Goal: Information Seeking & Learning: Learn about a topic

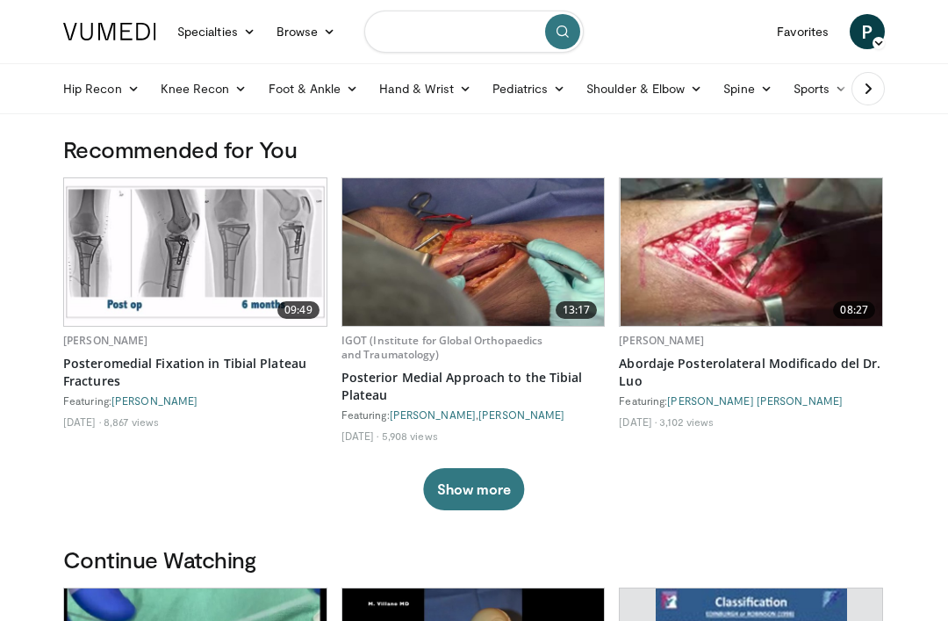
click at [497, 36] on input "Search topics, interventions" at bounding box center [474, 32] width 220 height 42
type input "*"
type input "**********"
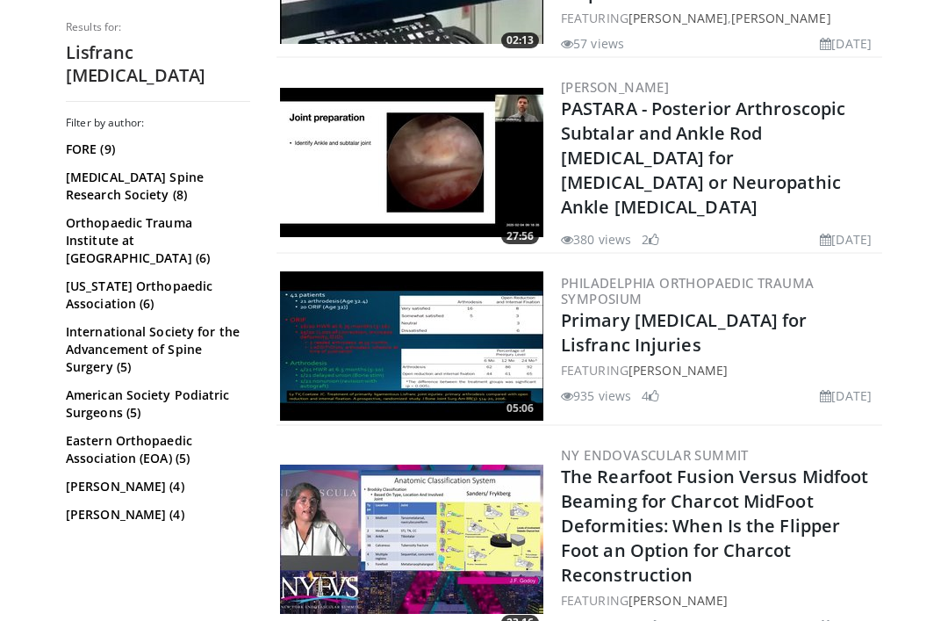
scroll to position [2089, 0]
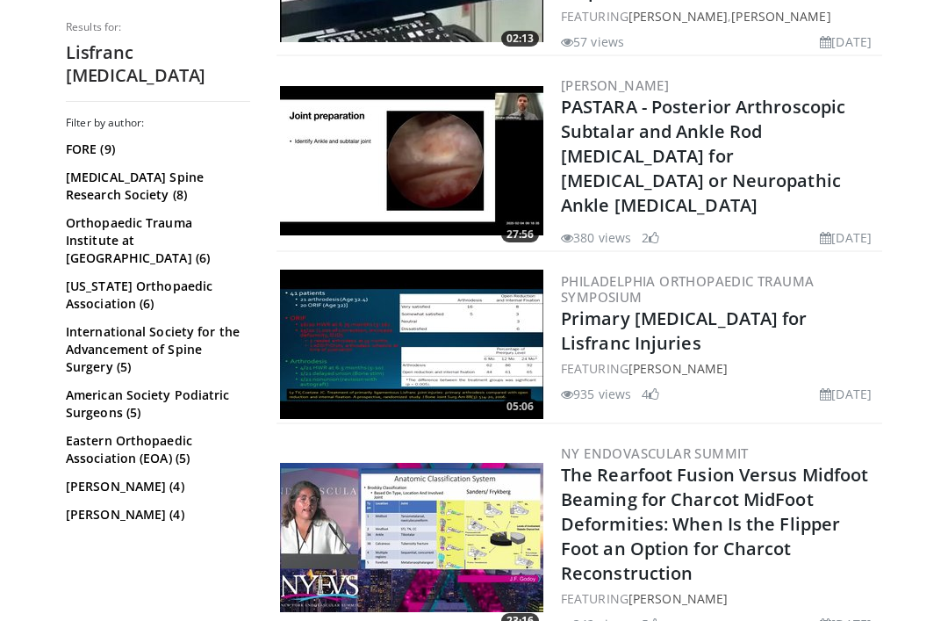
click at [781, 306] on link "Primary [MEDICAL_DATA] for Lisfranc Injuries" at bounding box center [684, 330] width 247 height 48
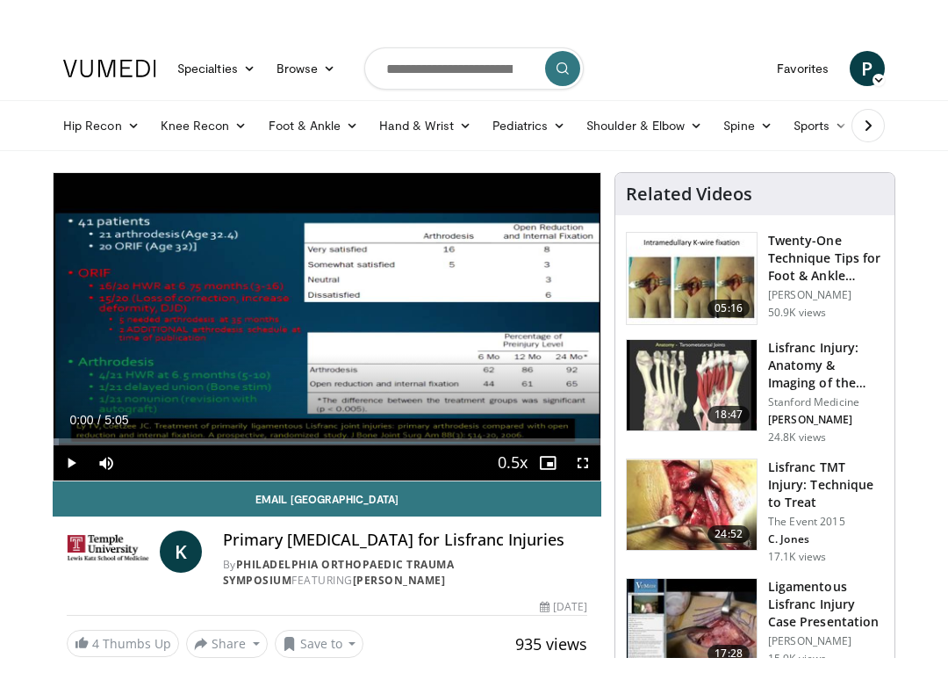
scroll to position [18, 0]
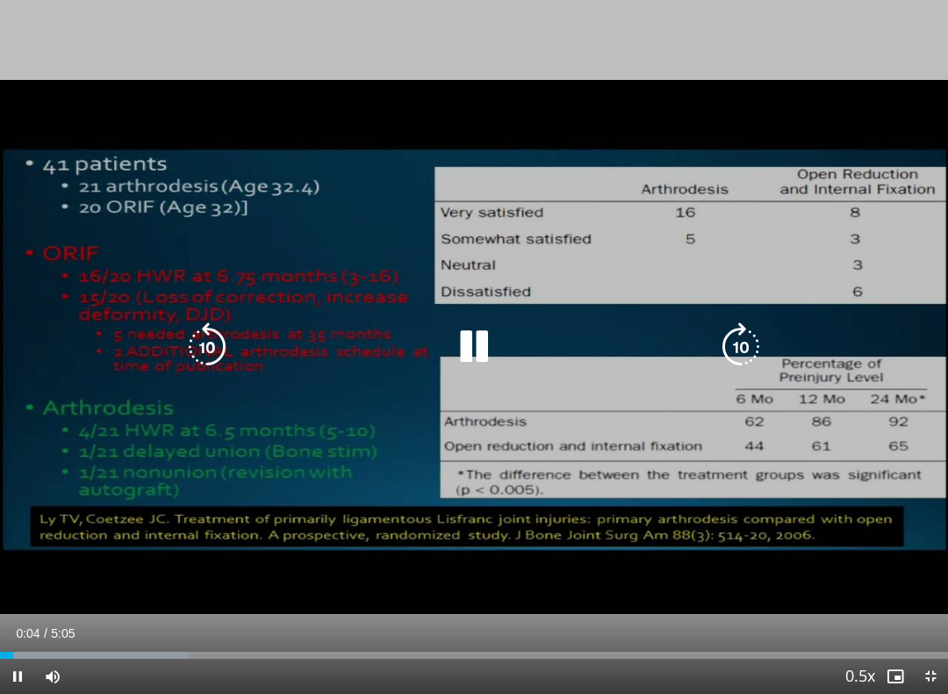
click at [742, 336] on icon "Video Player" at bounding box center [740, 346] width 49 height 49
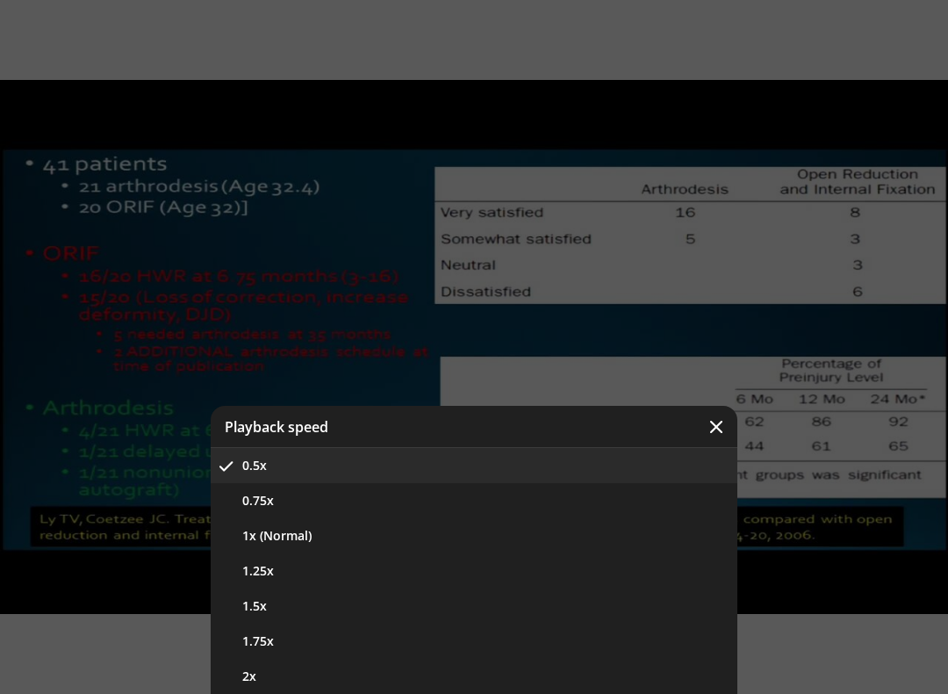
click at [565, 528] on button "1x (Normal)" at bounding box center [474, 535] width 527 height 35
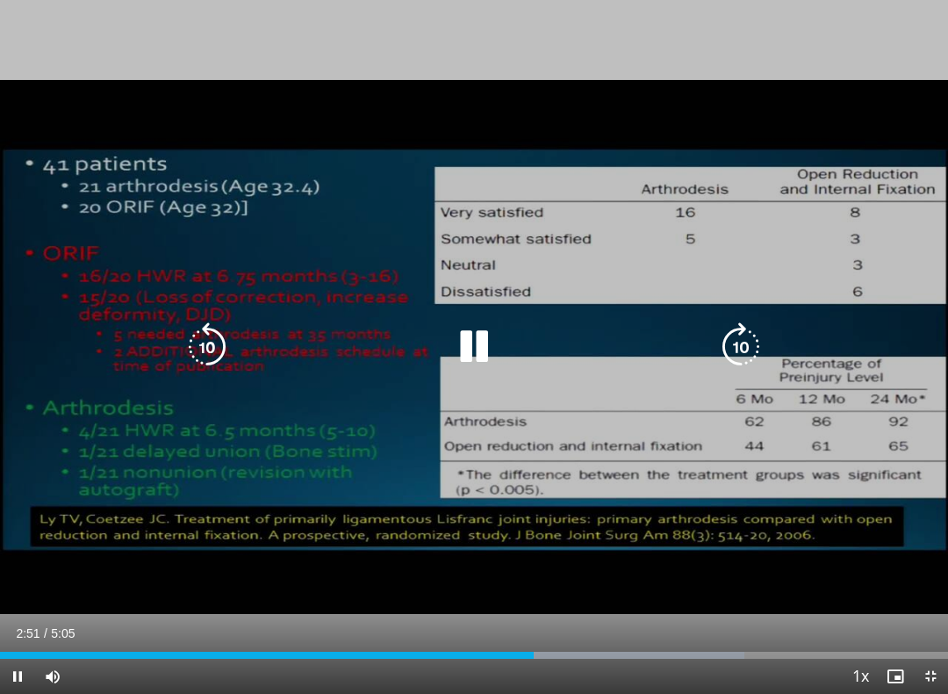
click at [749, 350] on icon "Video Player" at bounding box center [740, 346] width 49 height 49
click at [754, 348] on icon "Video Player" at bounding box center [740, 346] width 49 height 49
click at [754, 343] on icon "Video Player" at bounding box center [740, 346] width 49 height 49
click at [755, 345] on icon "Video Player" at bounding box center [740, 346] width 49 height 49
click at [754, 341] on icon "Video Player" at bounding box center [740, 346] width 49 height 49
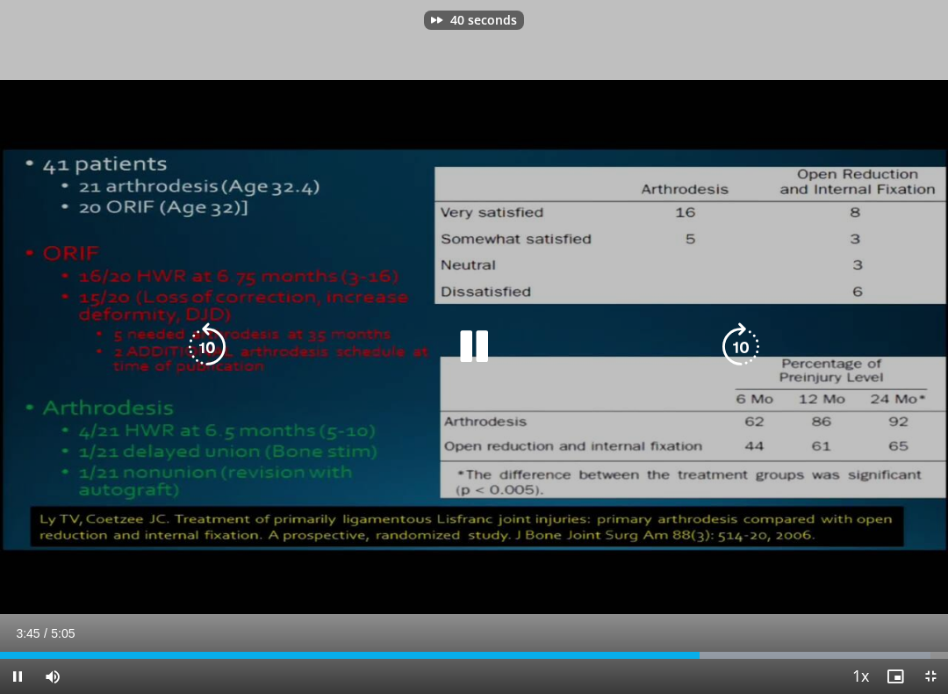
click at [754, 340] on icon "Video Player" at bounding box center [740, 346] width 49 height 49
click at [761, 336] on icon "Video Player" at bounding box center [740, 346] width 49 height 49
click at [757, 342] on icon "Video Player" at bounding box center [740, 346] width 49 height 49
click at [753, 335] on icon "Video Player" at bounding box center [740, 346] width 49 height 49
click at [758, 346] on icon "Video Player" at bounding box center [740, 346] width 49 height 49
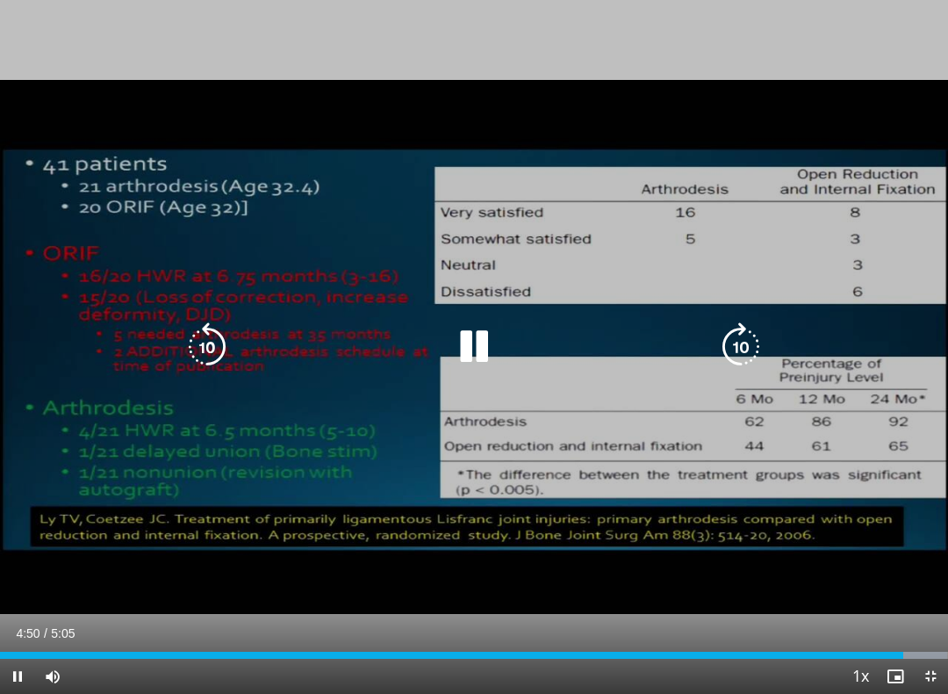
click at [764, 342] on icon "Video Player" at bounding box center [740, 346] width 49 height 49
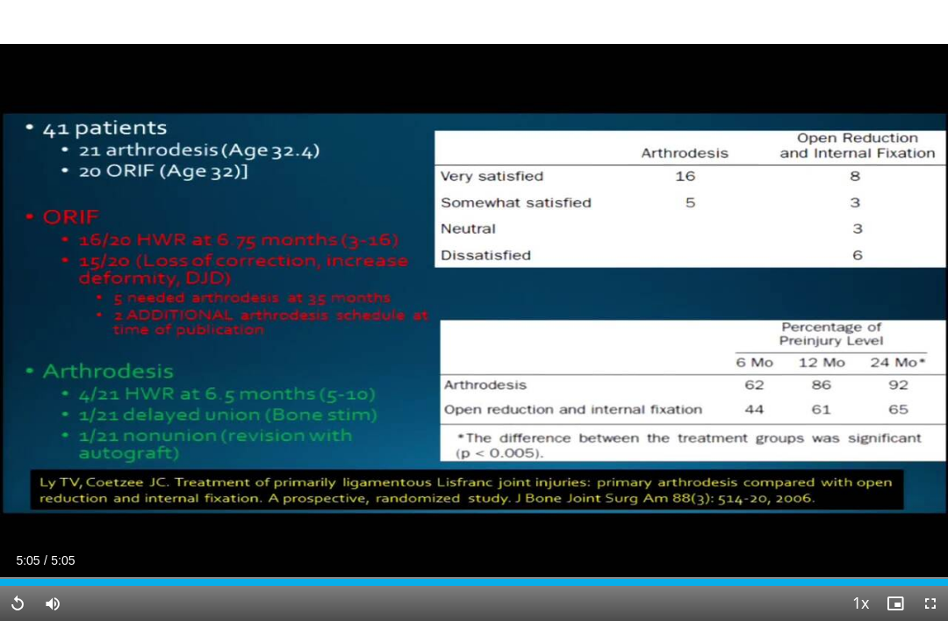
scroll to position [49, 0]
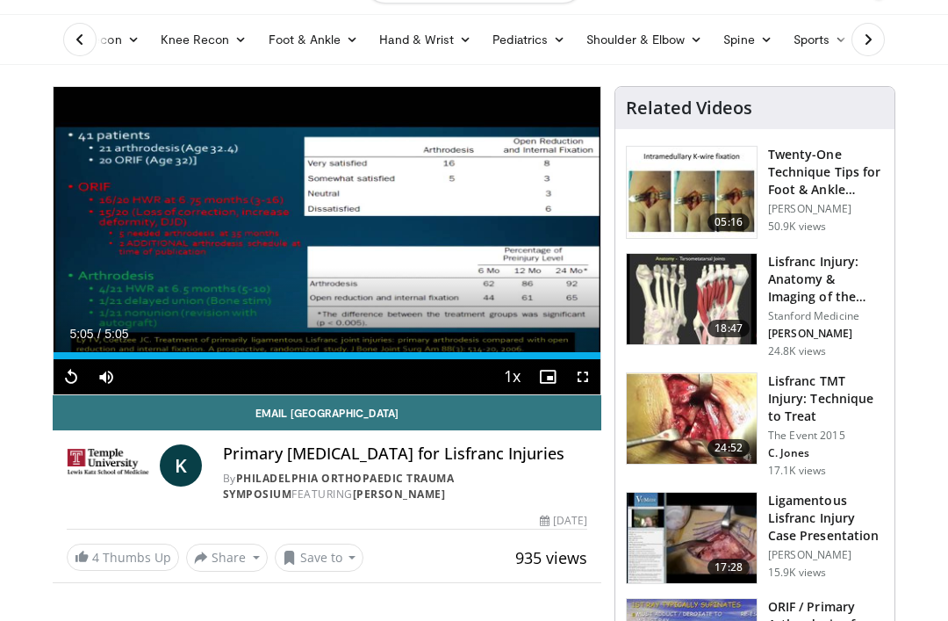
click at [838, 381] on h3 "Lisfranc TMT Injury: Technique to Treat" at bounding box center [826, 398] width 116 height 53
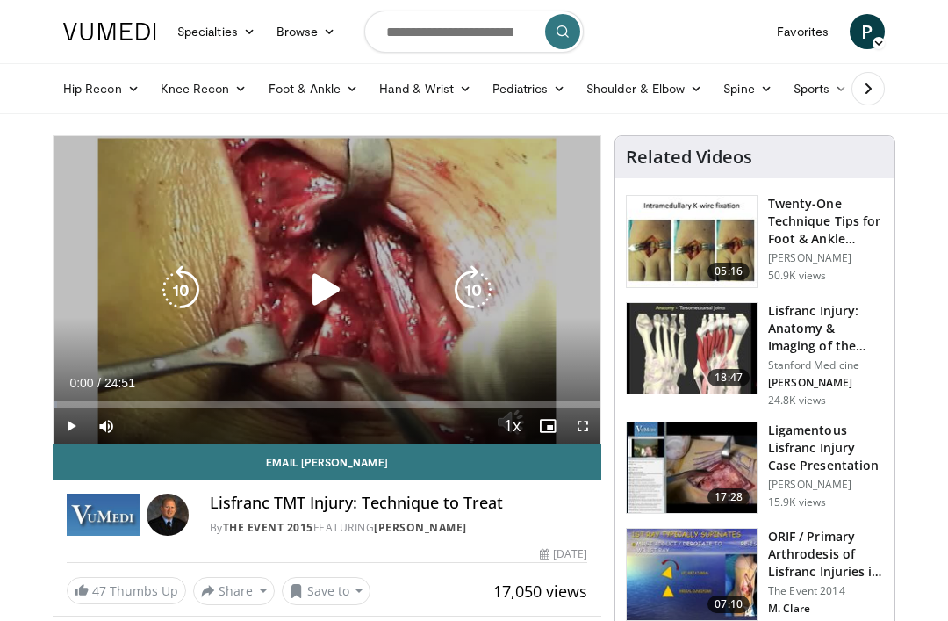
click at [492, 289] on icon "Video Player" at bounding box center [473, 289] width 49 height 49
click at [490, 291] on icon "Video Player" at bounding box center [473, 289] width 49 height 49
click at [497, 290] on icon "Video Player" at bounding box center [473, 289] width 49 height 49
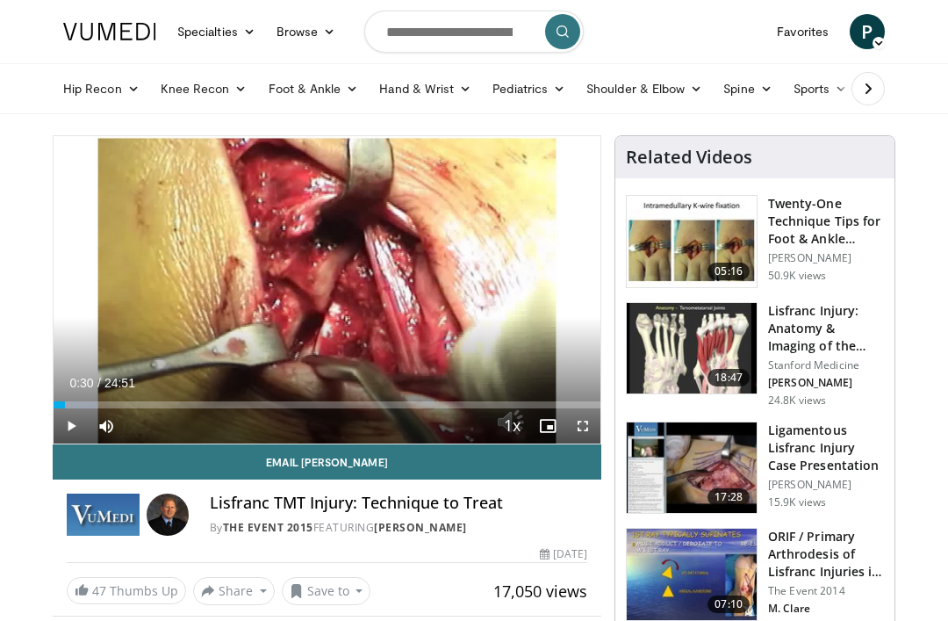
click at [515, 274] on div "30 seconds Tap to unmute" at bounding box center [327, 289] width 547 height 307
click at [488, 292] on icon "Video Player" at bounding box center [473, 289] width 49 height 49
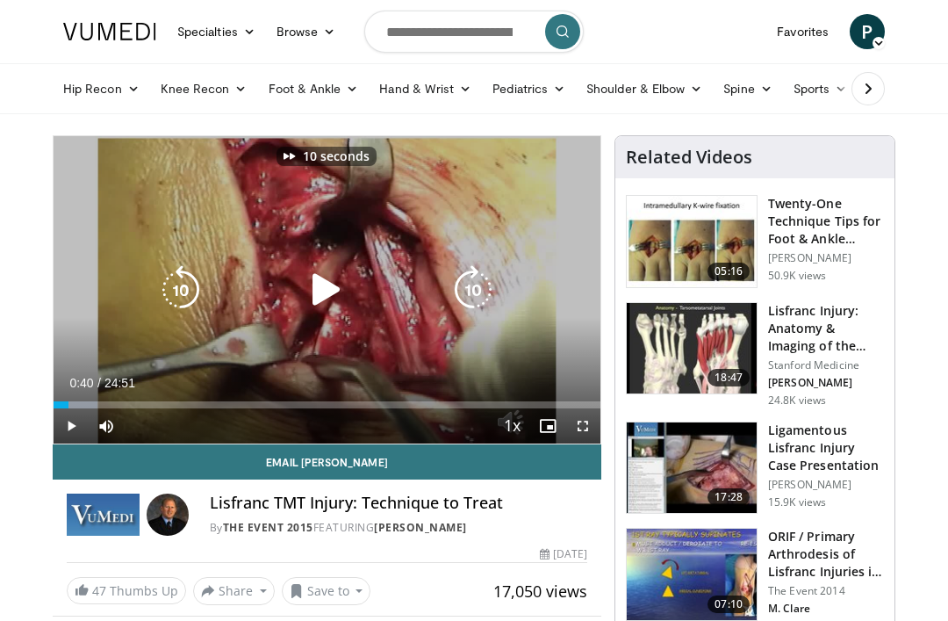
click at [492, 291] on icon "Video Player" at bounding box center [473, 289] width 49 height 49
click at [482, 298] on icon "Video Player" at bounding box center [473, 289] width 49 height 49
click at [494, 285] on icon "Video Player" at bounding box center [473, 289] width 49 height 49
click at [488, 293] on icon "Video Player" at bounding box center [473, 289] width 49 height 49
click at [494, 291] on icon "Video Player" at bounding box center [473, 289] width 49 height 49
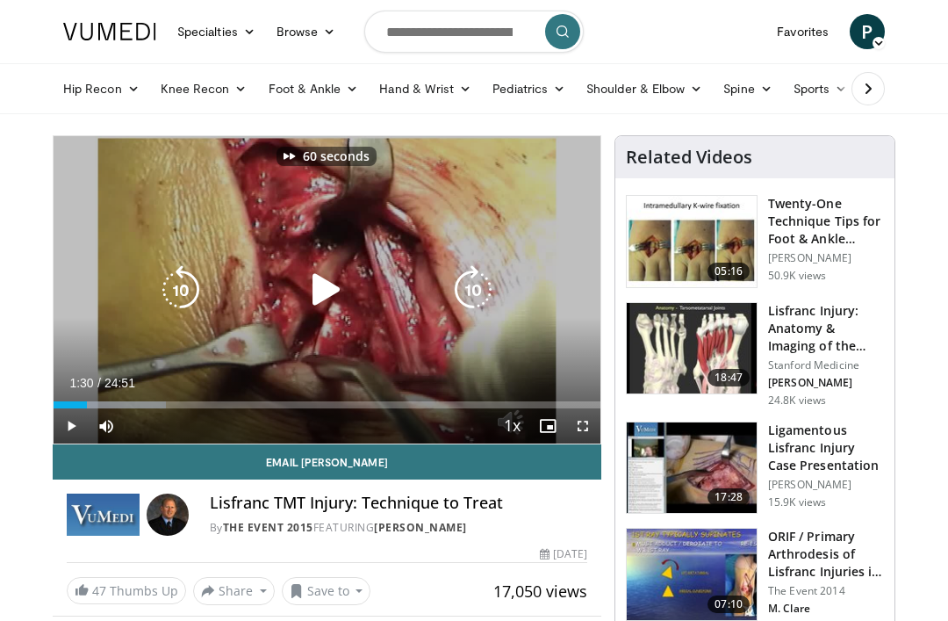
click at [494, 287] on icon "Video Player" at bounding box center [473, 289] width 49 height 49
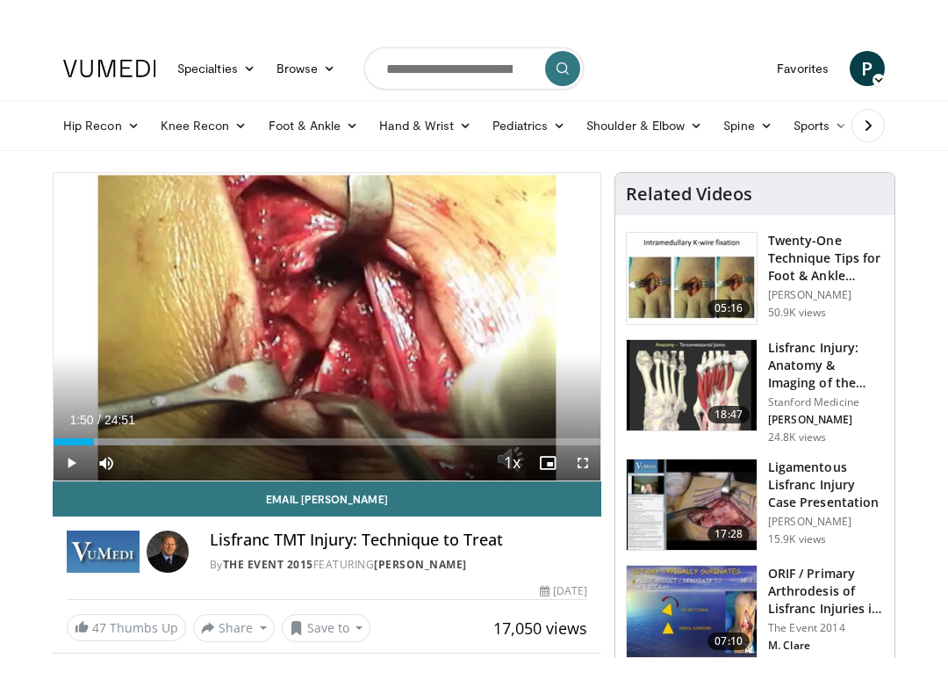
scroll to position [18, 0]
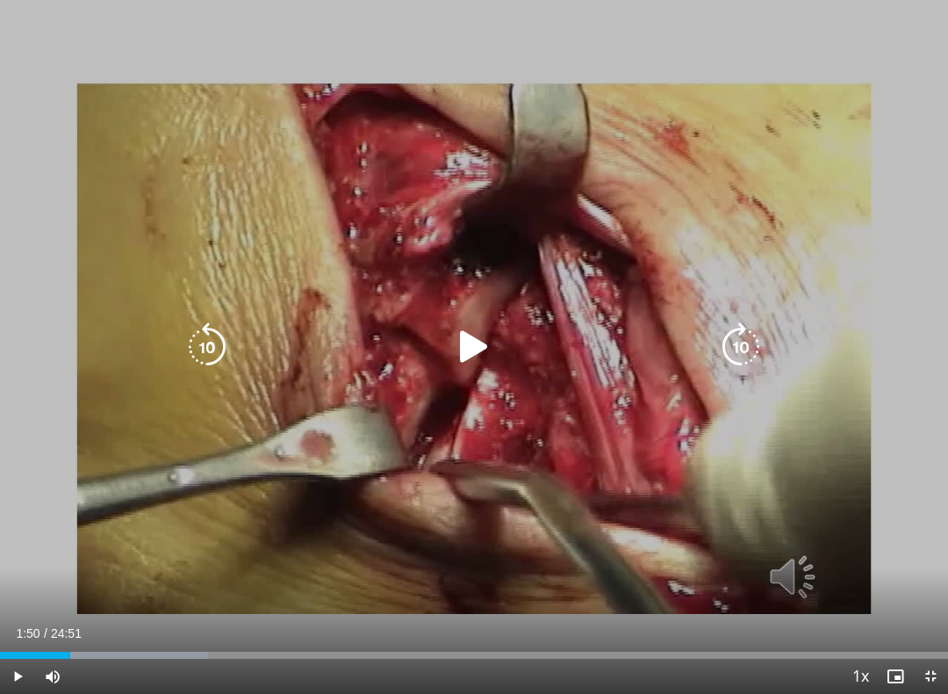
click at [739, 349] on icon "Video Player" at bounding box center [740, 346] width 49 height 49
click at [758, 354] on icon "Video Player" at bounding box center [740, 346] width 49 height 49
click at [741, 351] on icon "Video Player" at bounding box center [740, 346] width 49 height 49
click at [745, 340] on icon "Video Player" at bounding box center [740, 346] width 49 height 49
click at [748, 348] on icon "Video Player" at bounding box center [740, 346] width 49 height 49
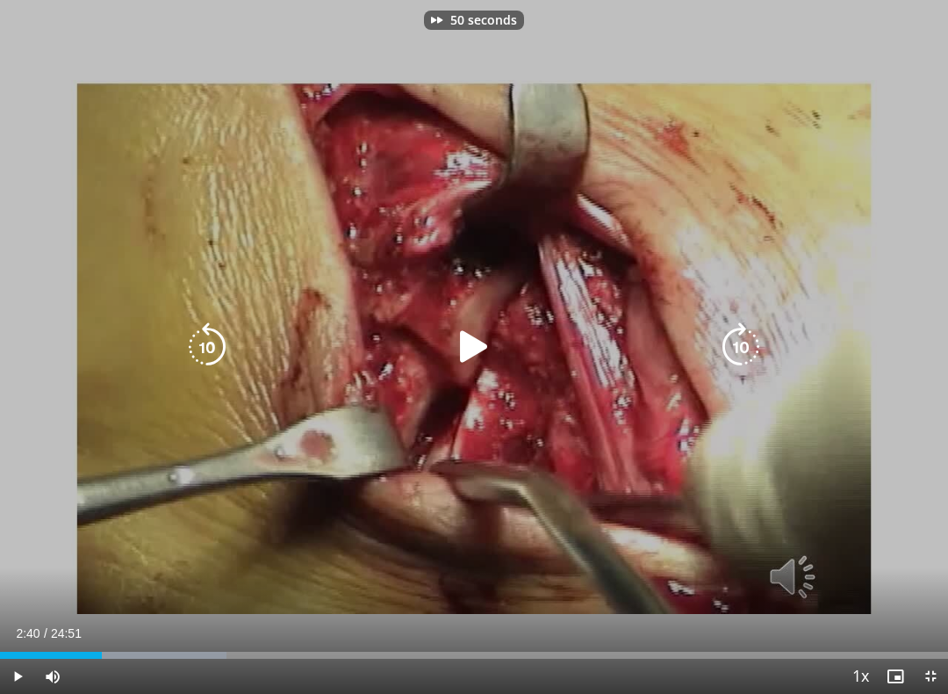
click at [749, 340] on icon "Video Player" at bounding box center [740, 346] width 49 height 49
click at [478, 342] on icon "Video Player" at bounding box center [474, 346] width 49 height 49
click at [755, 344] on icon "Video Player" at bounding box center [740, 346] width 49 height 49
click at [752, 340] on icon "Video Player" at bounding box center [740, 346] width 49 height 49
click at [743, 348] on icon "Video Player" at bounding box center [740, 346] width 49 height 49
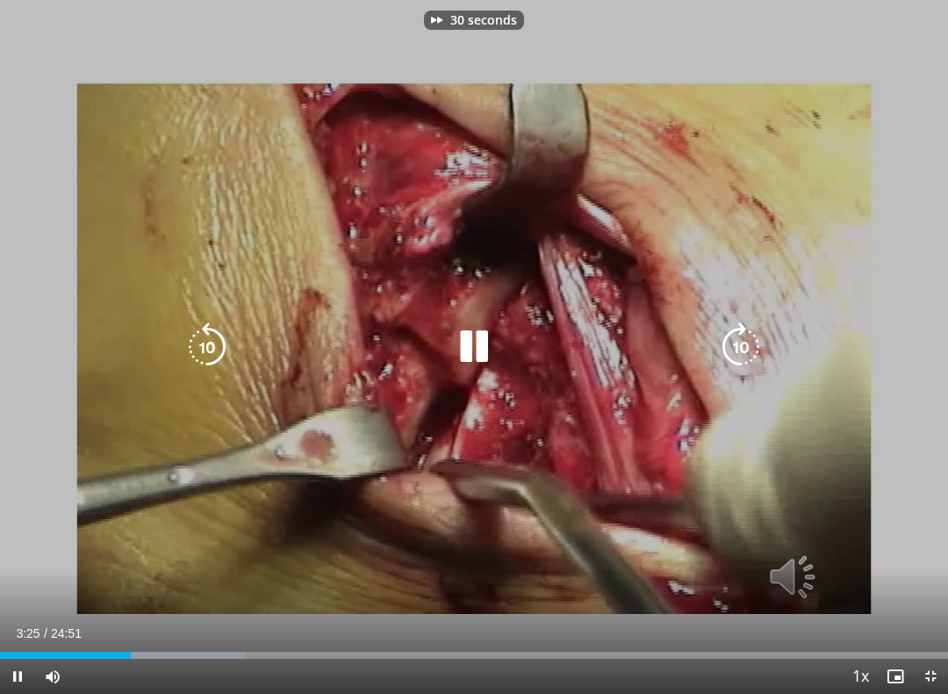
click at [740, 345] on icon "Video Player" at bounding box center [740, 346] width 49 height 49
click at [745, 334] on icon "Video Player" at bounding box center [740, 346] width 49 height 49
click at [745, 327] on icon "Video Player" at bounding box center [740, 346] width 49 height 49
click at [744, 332] on icon "Video Player" at bounding box center [740, 346] width 49 height 49
click at [740, 337] on icon "Video Player" at bounding box center [740, 346] width 49 height 49
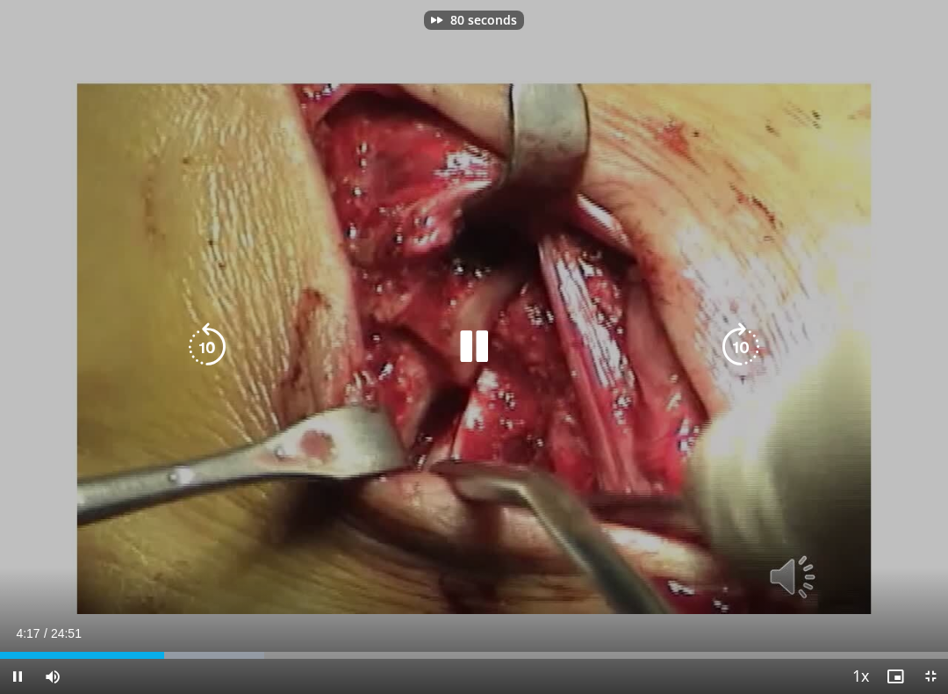
click at [738, 340] on icon "Video Player" at bounding box center [740, 346] width 49 height 49
click at [842, 219] on div "90 seconds Tap to unmute" at bounding box center [474, 347] width 948 height 694
click at [198, 347] on icon "Video Player" at bounding box center [207, 346] width 49 height 49
click at [205, 333] on icon "Video Player" at bounding box center [207, 346] width 49 height 49
click at [194, 324] on icon "Video Player" at bounding box center [207, 346] width 49 height 49
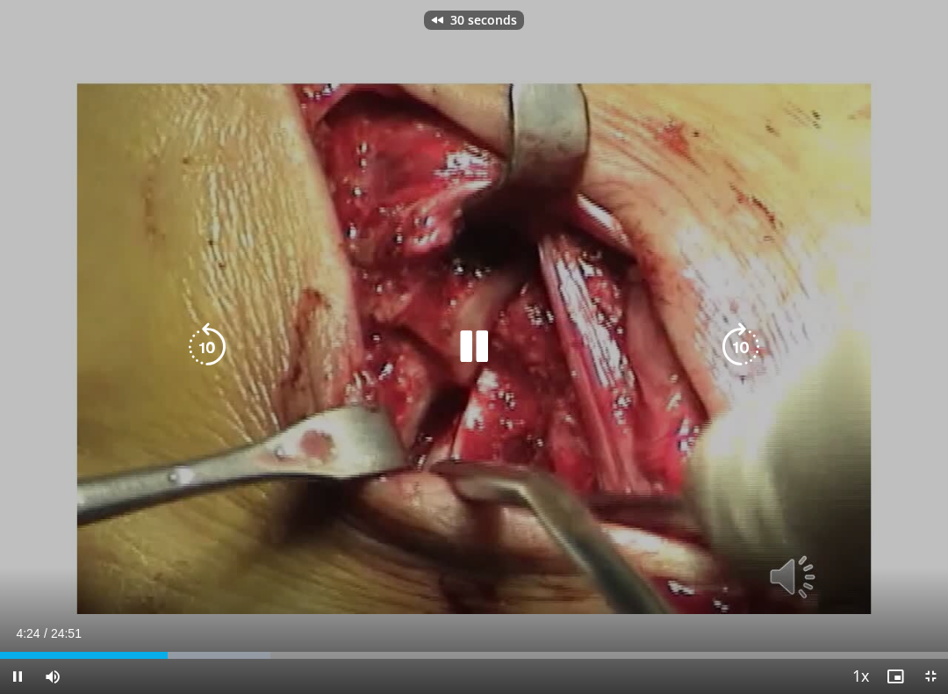
click at [194, 323] on icon "Video Player" at bounding box center [207, 346] width 49 height 49
click at [746, 331] on icon "Video Player" at bounding box center [740, 346] width 49 height 49
click at [740, 349] on icon "Video Player" at bounding box center [740, 346] width 49 height 49
click at [746, 339] on icon "Video Player" at bounding box center [740, 346] width 49 height 49
click at [753, 331] on icon "Video Player" at bounding box center [740, 346] width 49 height 49
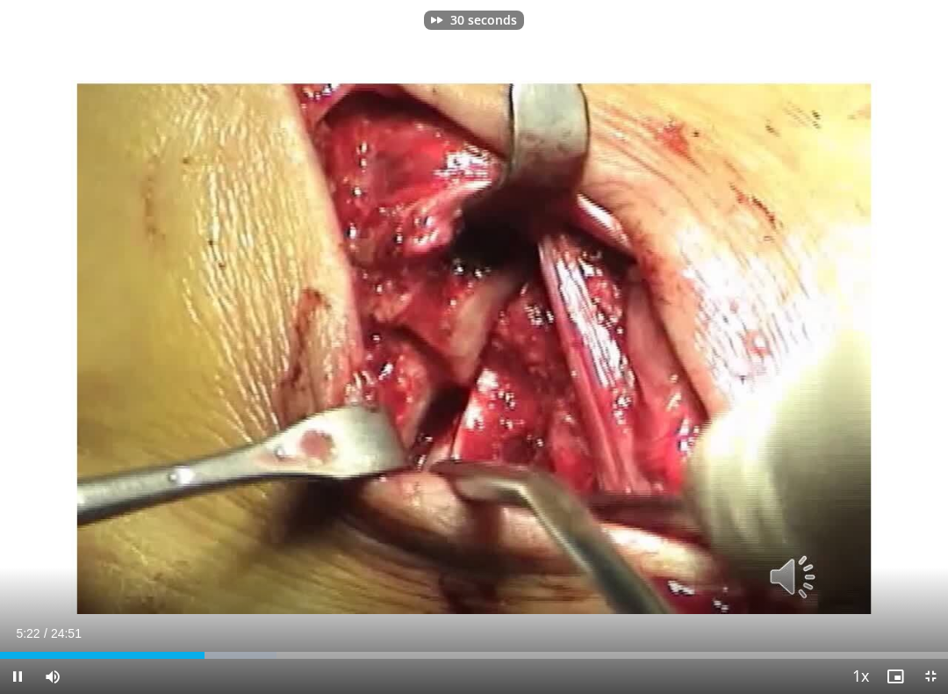
click at [755, 314] on div "30 seconds Tap to unmute" at bounding box center [474, 347] width 948 height 694
click at [877, 441] on div "30 seconds Tap to unmute" at bounding box center [474, 347] width 948 height 694
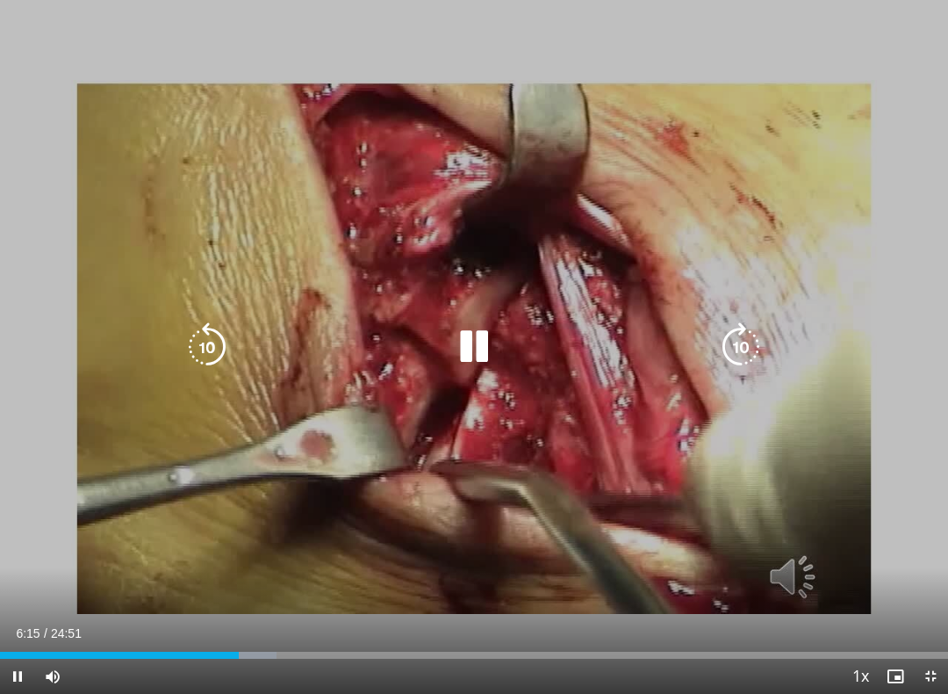
click at [755, 345] on icon "Video Player" at bounding box center [740, 346] width 49 height 49
click at [744, 339] on icon "Video Player" at bounding box center [740, 346] width 49 height 49
click at [742, 336] on icon "Video Player" at bounding box center [740, 346] width 49 height 49
click at [750, 330] on icon "Video Player" at bounding box center [740, 346] width 49 height 49
click at [749, 328] on icon "Video Player" at bounding box center [740, 346] width 49 height 49
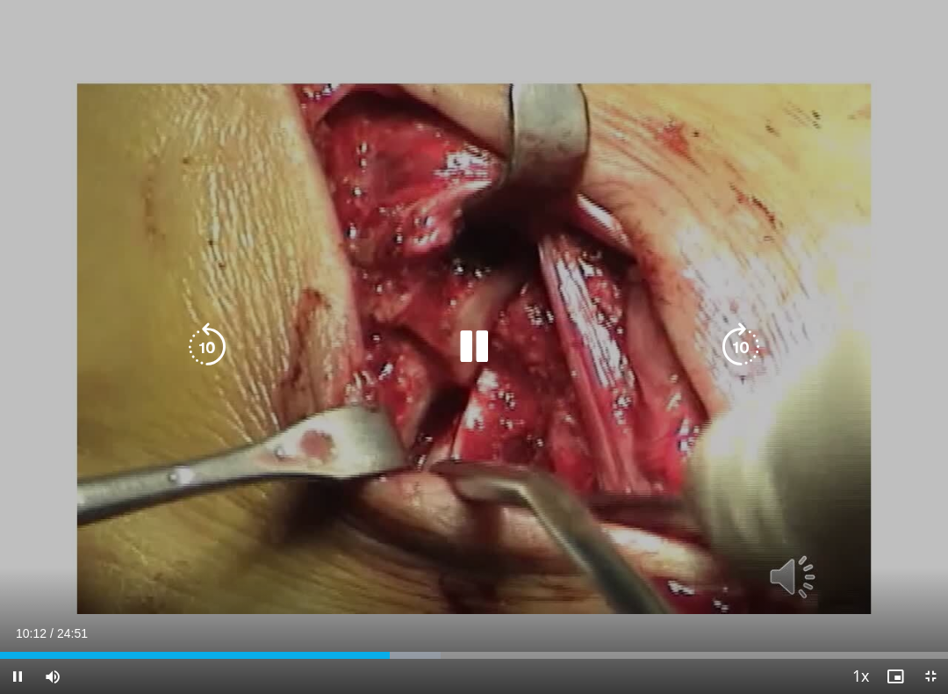
click at [742, 340] on icon "Video Player" at bounding box center [740, 346] width 49 height 49
click at [742, 339] on icon "Video Player" at bounding box center [740, 346] width 49 height 49
click at [747, 339] on icon "Video Player" at bounding box center [740, 346] width 49 height 49
click at [752, 343] on icon "Video Player" at bounding box center [740, 346] width 49 height 49
click at [751, 348] on icon "Video Player" at bounding box center [740, 346] width 49 height 49
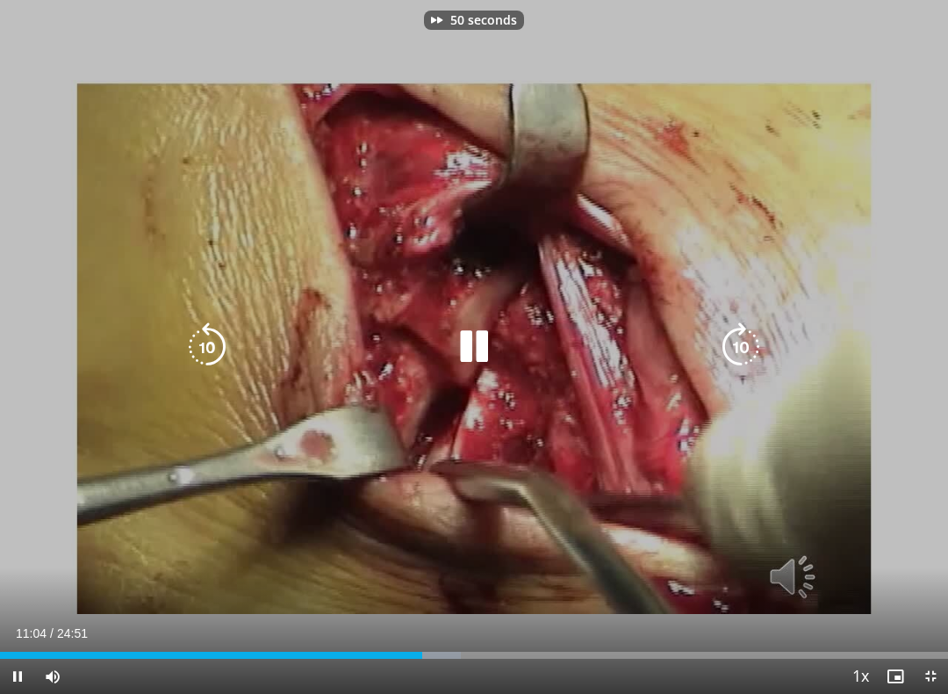
click at [749, 342] on icon "Video Player" at bounding box center [740, 346] width 49 height 49
click at [749, 350] on icon "Video Player" at bounding box center [740, 346] width 49 height 49
click at [751, 345] on icon "Video Player" at bounding box center [740, 346] width 49 height 49
click at [749, 337] on icon "Video Player" at bounding box center [740, 346] width 49 height 49
click at [749, 333] on icon "Video Player" at bounding box center [740, 346] width 49 height 49
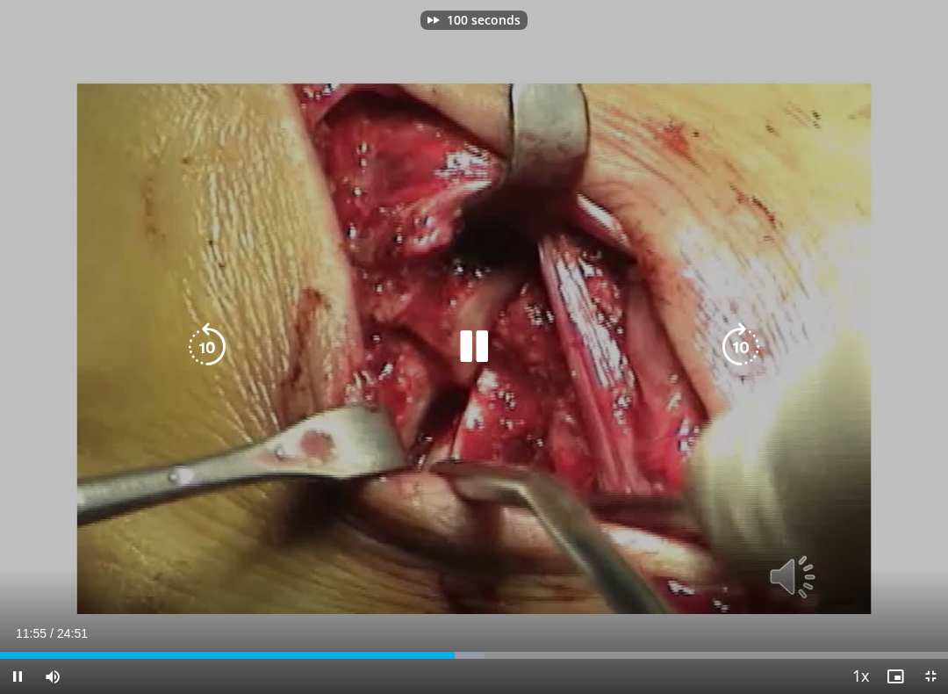
click at [744, 336] on icon "Video Player" at bounding box center [740, 346] width 49 height 49
click at [749, 325] on icon "Video Player" at bounding box center [740, 346] width 49 height 49
click at [749, 335] on icon "Video Player" at bounding box center [740, 346] width 49 height 49
click at [745, 331] on icon "Video Player" at bounding box center [740, 346] width 49 height 49
click at [747, 330] on icon "Video Player" at bounding box center [740, 346] width 49 height 49
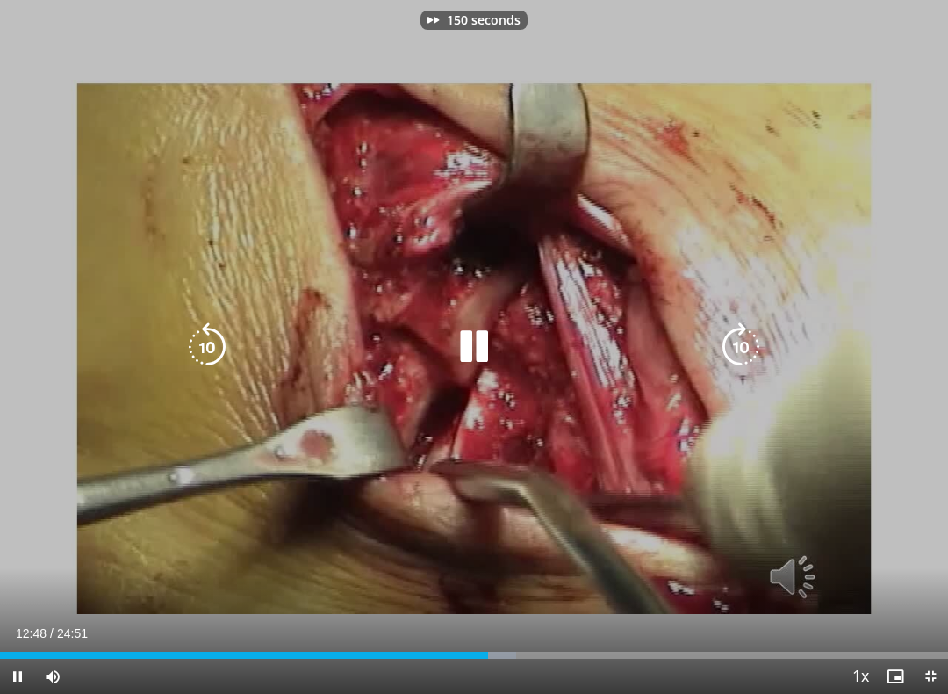
click at [746, 339] on icon "Video Player" at bounding box center [740, 346] width 49 height 49
click at [749, 343] on icon "Video Player" at bounding box center [740, 346] width 49 height 49
click at [756, 345] on icon "Video Player" at bounding box center [740, 346] width 49 height 49
click at [745, 360] on icon "Video Player" at bounding box center [740, 346] width 49 height 49
click at [751, 348] on icon "Video Player" at bounding box center [740, 346] width 49 height 49
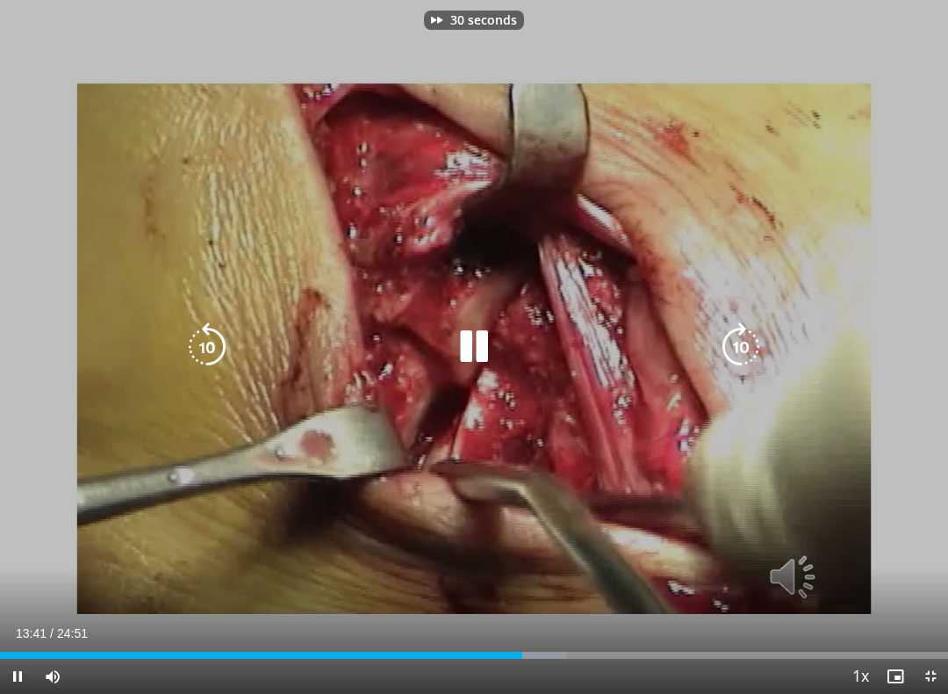
click at [748, 346] on icon "Video Player" at bounding box center [740, 346] width 49 height 49
click at [759, 335] on icon "Video Player" at bounding box center [740, 346] width 49 height 49
click at [752, 342] on icon "Video Player" at bounding box center [740, 346] width 49 height 49
click at [749, 332] on icon "Video Player" at bounding box center [740, 346] width 49 height 49
click at [753, 329] on icon "Video Player" at bounding box center [740, 346] width 49 height 49
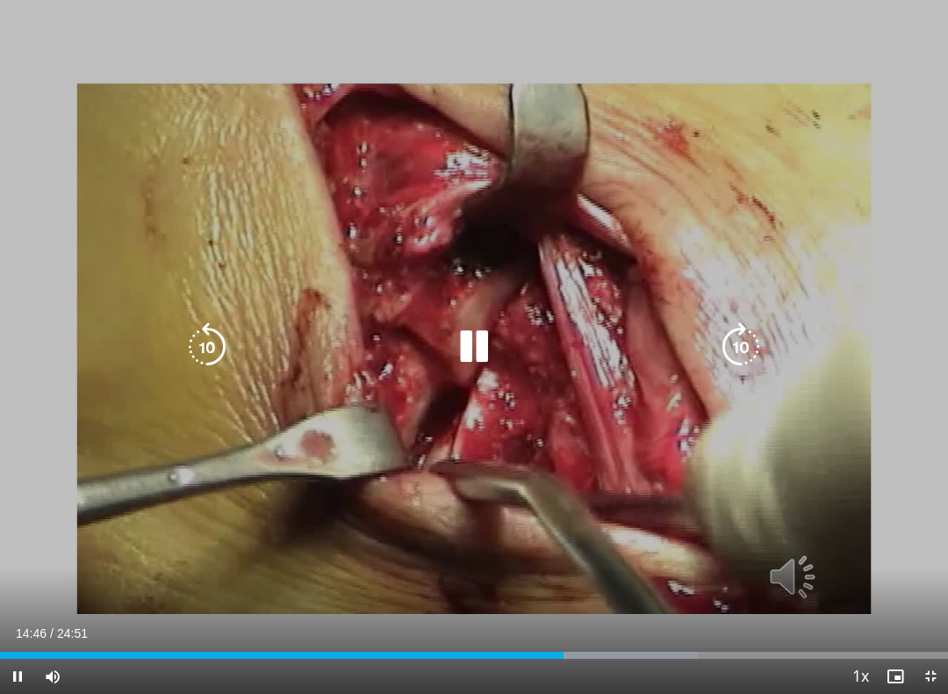
click at [759, 335] on icon "Video Player" at bounding box center [740, 346] width 49 height 49
click at [753, 330] on icon "Video Player" at bounding box center [740, 346] width 49 height 49
click at [749, 331] on icon "Video Player" at bounding box center [740, 346] width 49 height 49
click at [751, 330] on icon "Video Player" at bounding box center [740, 346] width 49 height 49
click at [752, 337] on icon "Video Player" at bounding box center [740, 346] width 49 height 49
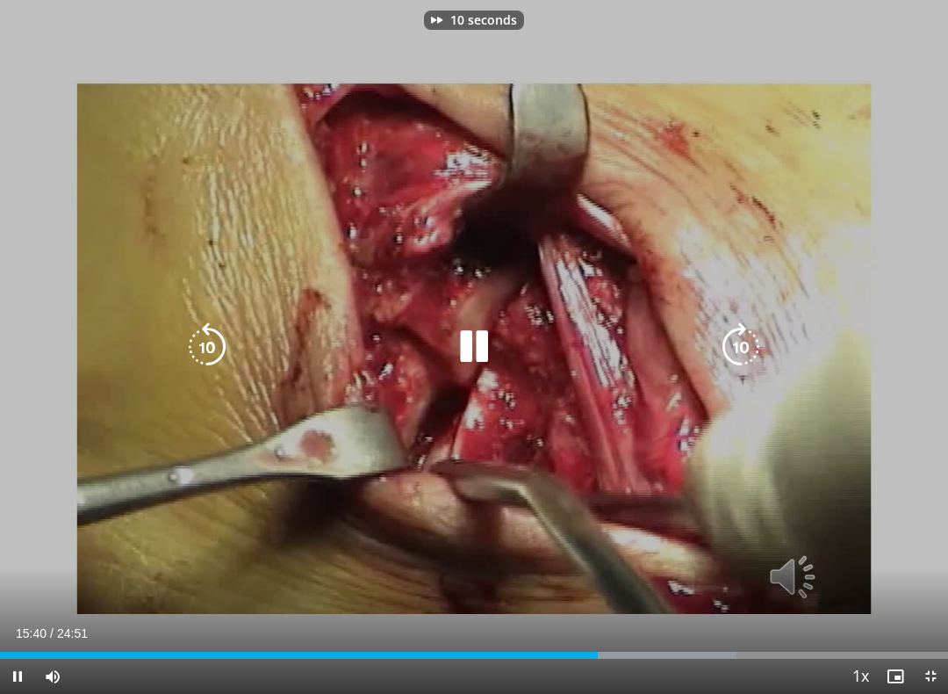
click at [754, 347] on icon "Video Player" at bounding box center [740, 346] width 49 height 49
click at [761, 330] on icon "Video Player" at bounding box center [740, 346] width 49 height 49
click at [752, 328] on icon "Video Player" at bounding box center [740, 346] width 49 height 49
click at [751, 333] on icon "Video Player" at bounding box center [740, 346] width 49 height 49
click at [747, 343] on icon "Video Player" at bounding box center [740, 346] width 49 height 49
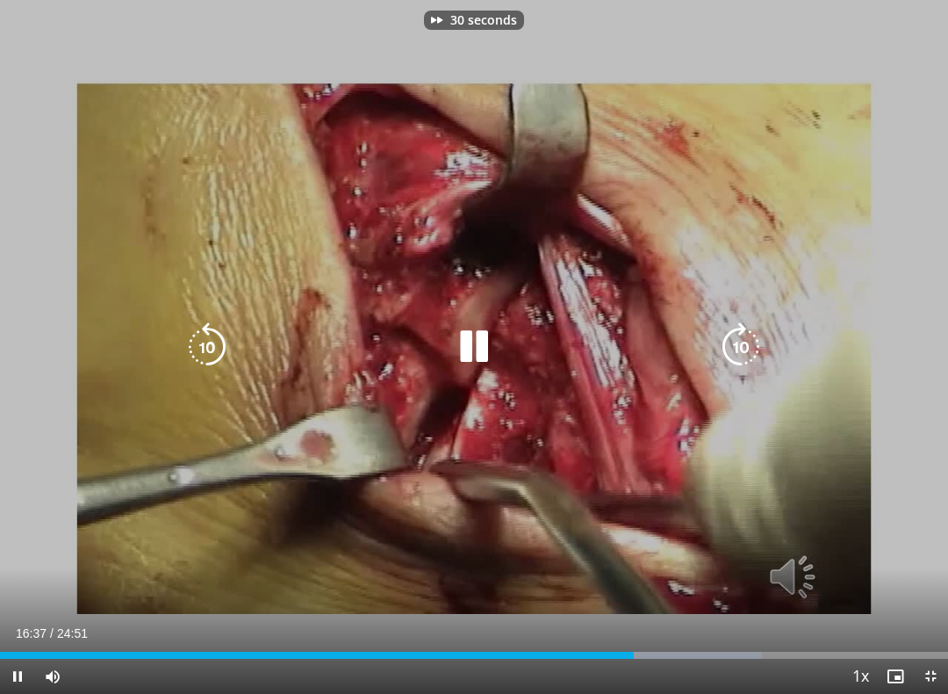
click at [743, 342] on icon "Video Player" at bounding box center [740, 346] width 49 height 49
click at [750, 334] on icon "Video Player" at bounding box center [740, 346] width 49 height 49
click at [755, 334] on icon "Video Player" at bounding box center [740, 346] width 49 height 49
click at [755, 337] on icon "Video Player" at bounding box center [740, 346] width 49 height 49
click at [758, 338] on icon "Video Player" at bounding box center [740, 346] width 49 height 49
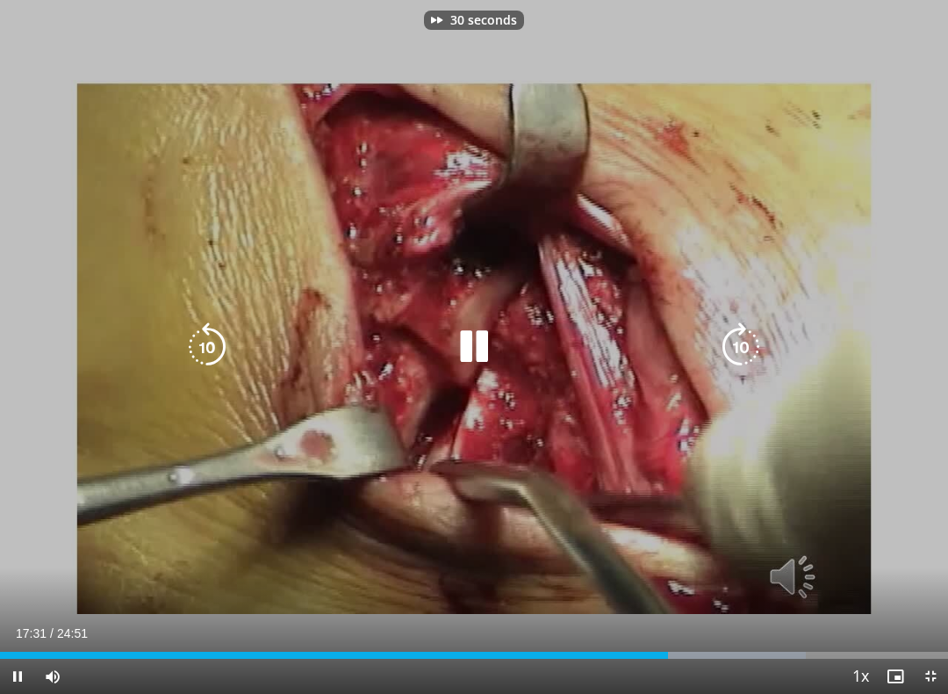
click at [747, 342] on icon "Video Player" at bounding box center [740, 346] width 49 height 49
click at [205, 360] on icon "Video Player" at bounding box center [207, 346] width 49 height 49
click at [758, 343] on icon "Video Player" at bounding box center [740, 346] width 49 height 49
click at [754, 338] on icon "Video Player" at bounding box center [740, 346] width 49 height 49
click at [746, 336] on icon "Video Player" at bounding box center [740, 346] width 49 height 49
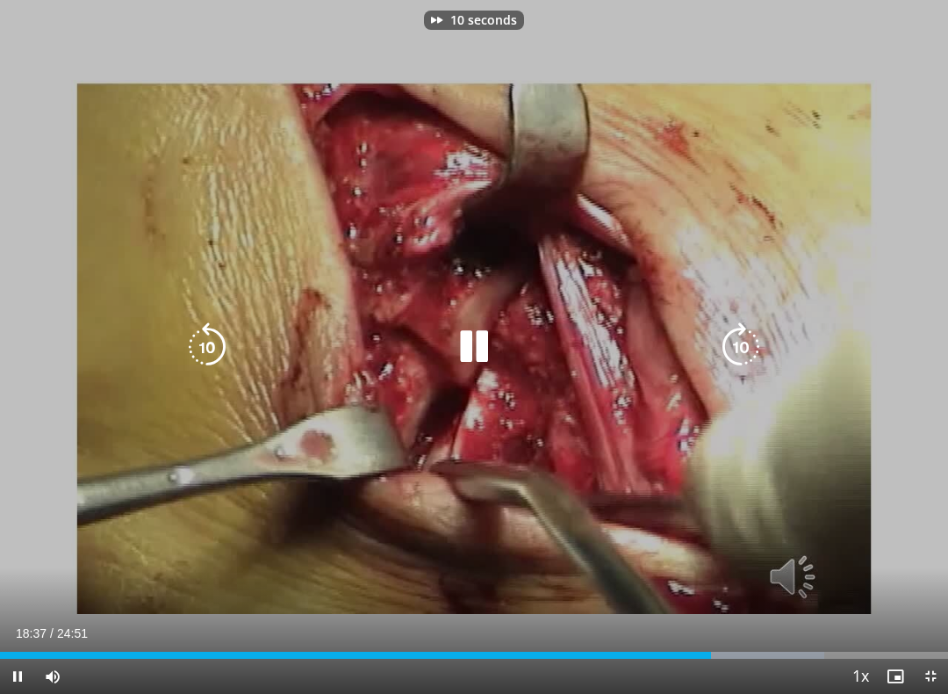
click at [755, 337] on icon "Video Player" at bounding box center [740, 346] width 49 height 49
click at [752, 337] on icon "Video Player" at bounding box center [740, 346] width 49 height 49
click at [752, 335] on icon "Video Player" at bounding box center [740, 346] width 49 height 49
click at [752, 336] on icon "Video Player" at bounding box center [740, 346] width 49 height 49
click at [750, 335] on icon "Video Player" at bounding box center [740, 346] width 49 height 49
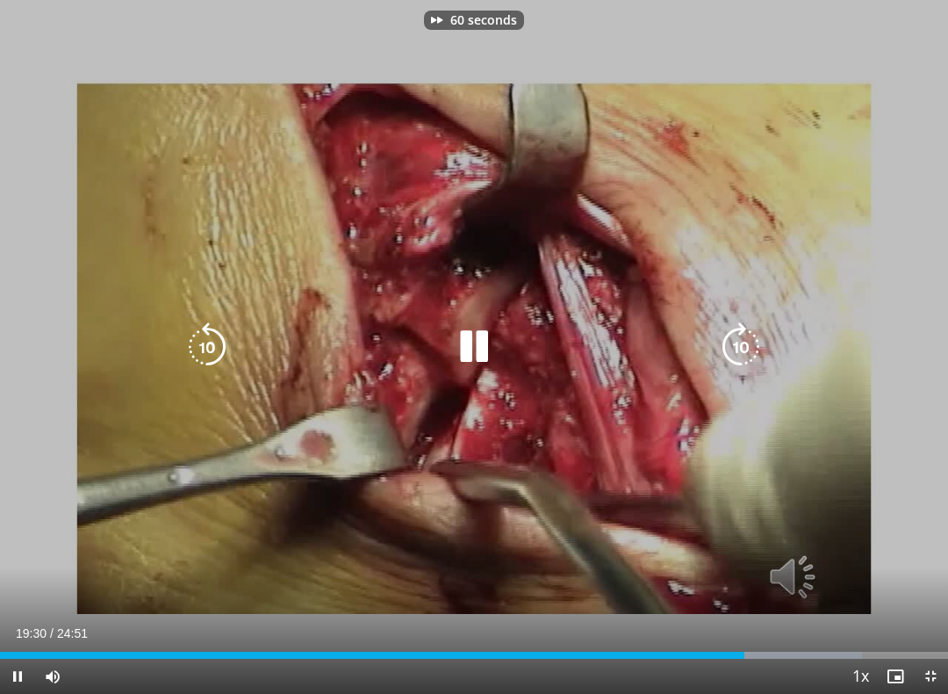
click at [748, 345] on icon "Video Player" at bounding box center [740, 346] width 49 height 49
click at [754, 343] on icon "Video Player" at bounding box center [740, 346] width 49 height 49
click at [753, 344] on icon "Video Player" at bounding box center [740, 346] width 49 height 49
click at [759, 339] on icon "Video Player" at bounding box center [740, 346] width 49 height 49
click at [755, 337] on icon "Video Player" at bounding box center [740, 346] width 49 height 49
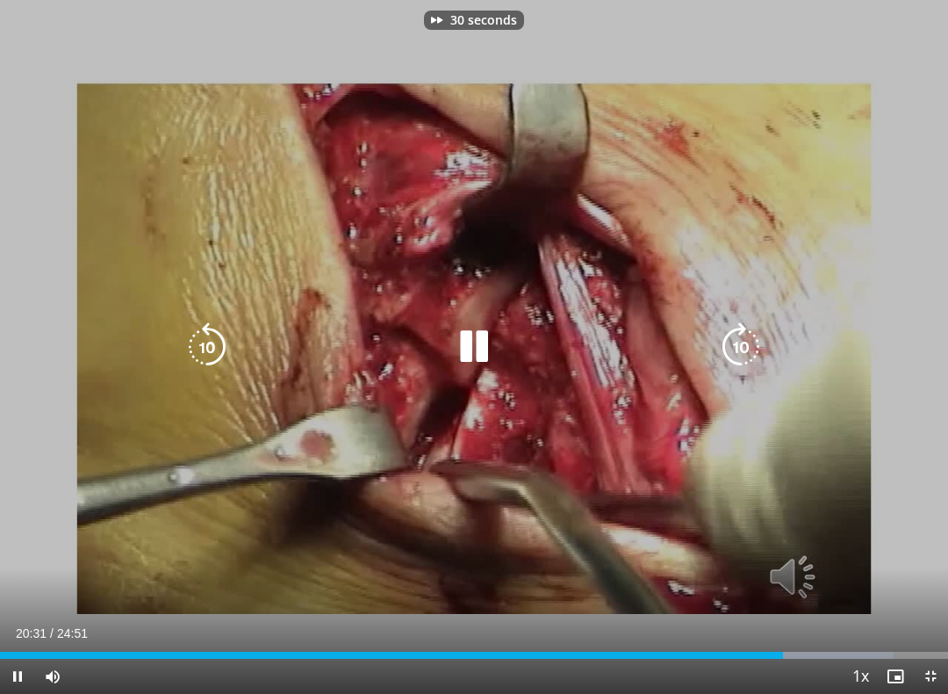
click at [212, 343] on icon "Video Player" at bounding box center [207, 346] width 49 height 49
click at [207, 330] on icon "Video Player" at bounding box center [207, 346] width 49 height 49
click at [760, 342] on icon "Video Player" at bounding box center [740, 346] width 49 height 49
click at [749, 345] on icon "Video Player" at bounding box center [740, 346] width 49 height 49
click at [746, 349] on icon "Video Player" at bounding box center [740, 346] width 49 height 49
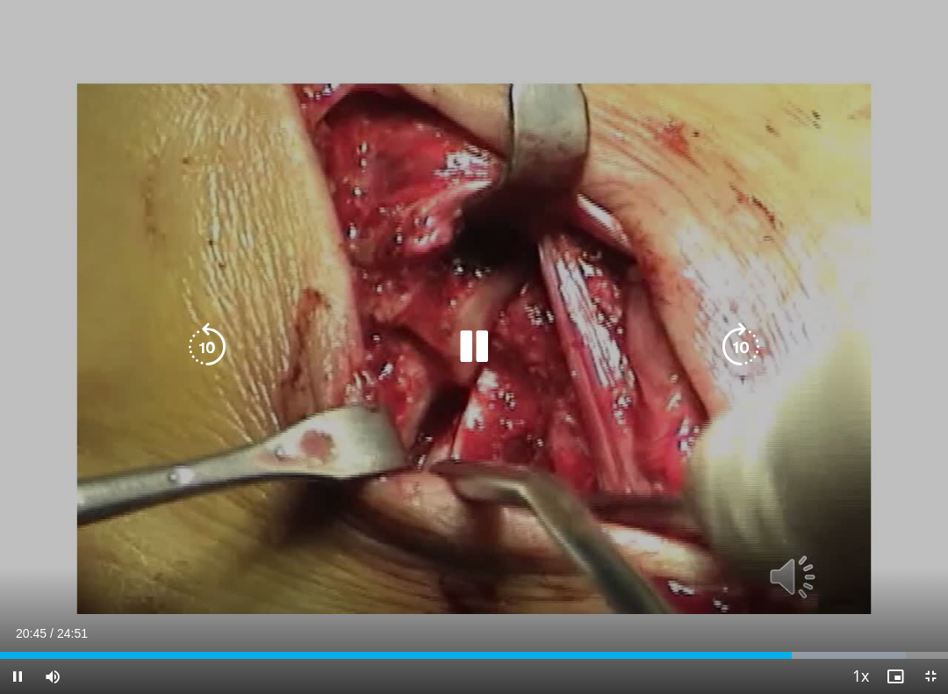
click at [757, 337] on icon "Video Player" at bounding box center [740, 346] width 49 height 49
click at [754, 341] on icon "Video Player" at bounding box center [740, 346] width 49 height 49
click at [738, 330] on icon "Video Player" at bounding box center [740, 346] width 49 height 49
click at [755, 326] on icon "Video Player" at bounding box center [740, 346] width 49 height 49
click at [743, 333] on icon "Video Player" at bounding box center [740, 346] width 49 height 49
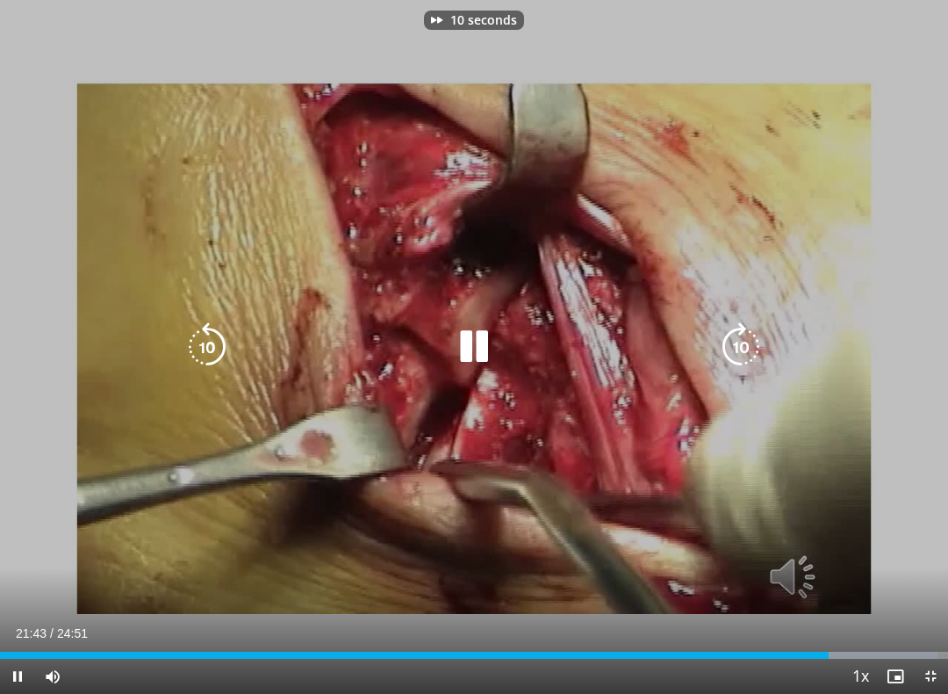
click at [752, 328] on icon "Video Player" at bounding box center [740, 346] width 49 height 49
click at [752, 357] on icon "Video Player" at bounding box center [740, 346] width 49 height 49
click at [755, 343] on icon "Video Player" at bounding box center [740, 346] width 49 height 49
click at [759, 350] on icon "Video Player" at bounding box center [740, 346] width 49 height 49
click at [746, 348] on icon "Video Player" at bounding box center [740, 346] width 49 height 49
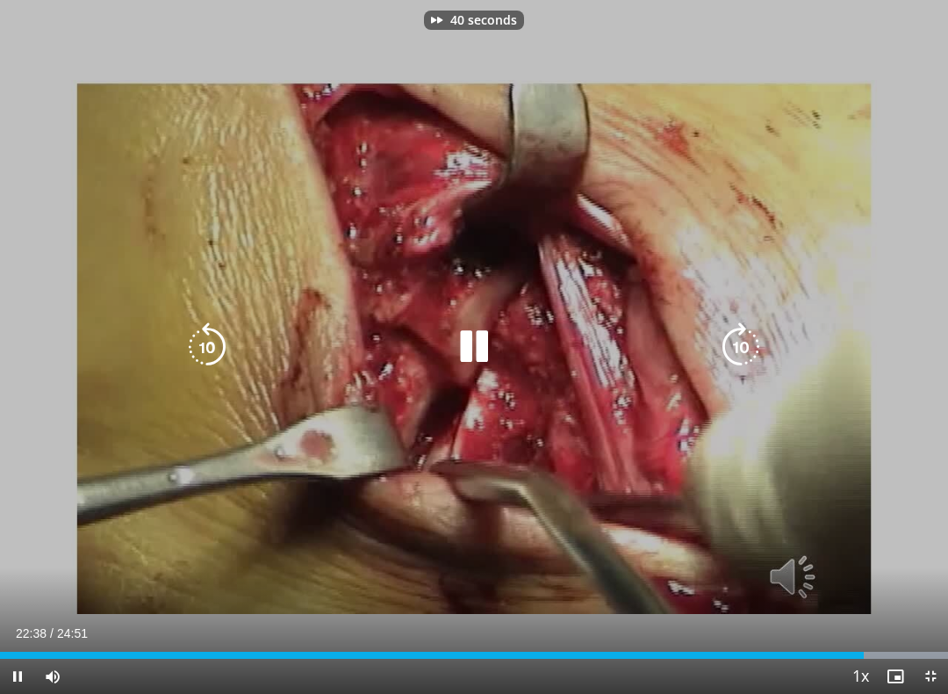
click at [751, 344] on icon "Video Player" at bounding box center [740, 346] width 49 height 49
click at [745, 343] on icon "Video Player" at bounding box center [740, 346] width 49 height 49
click at [750, 344] on icon "Video Player" at bounding box center [740, 346] width 49 height 49
click at [758, 333] on icon "Video Player" at bounding box center [740, 346] width 49 height 49
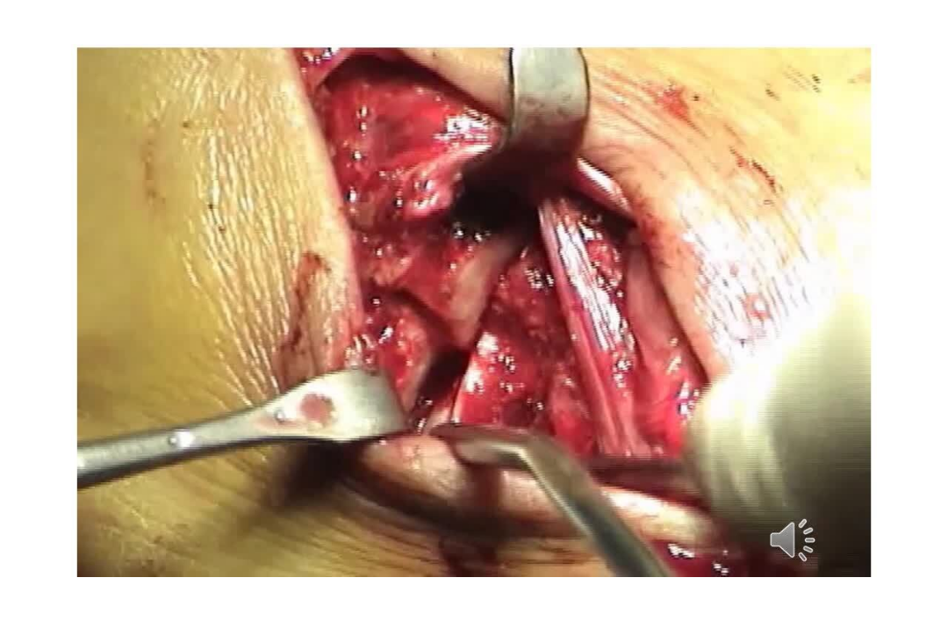
scroll to position [165, 0]
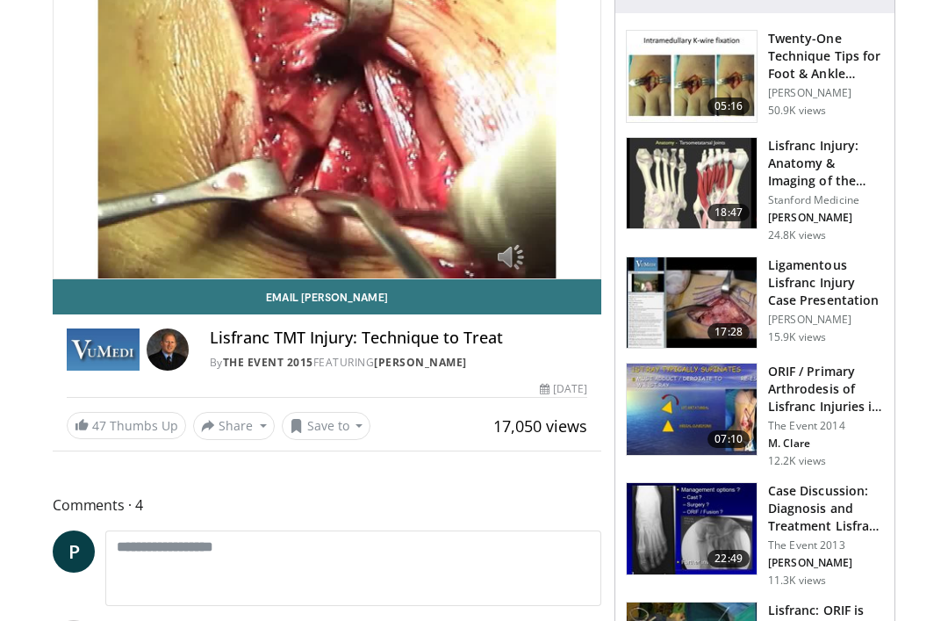
click at [827, 72] on h3 "Twenty-One Technique Tips for Foot & Ankle Surgery" at bounding box center [826, 56] width 116 height 53
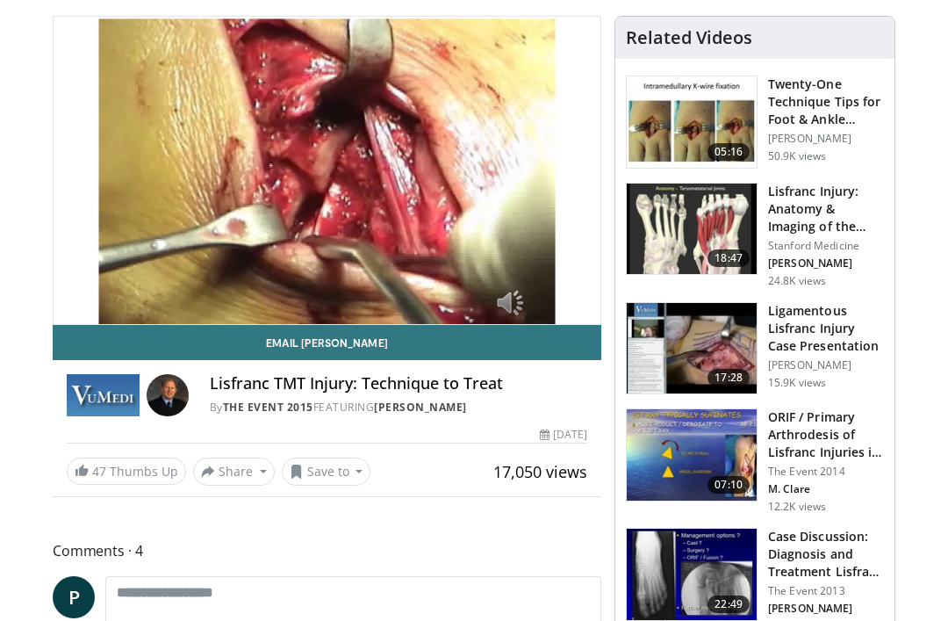
scroll to position [0, 0]
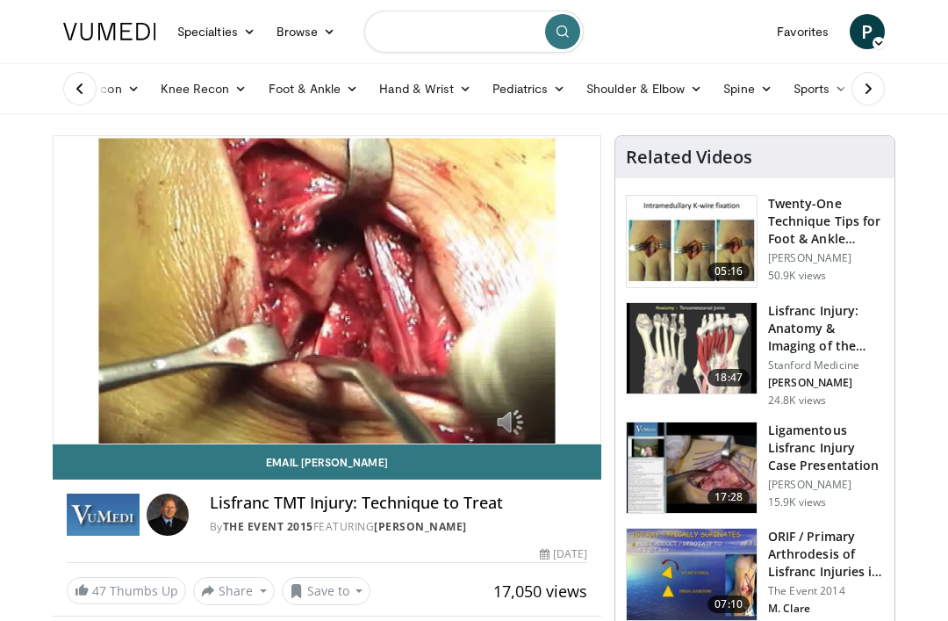
click at [506, 39] on input "Search topics, interventions" at bounding box center [474, 32] width 220 height 42
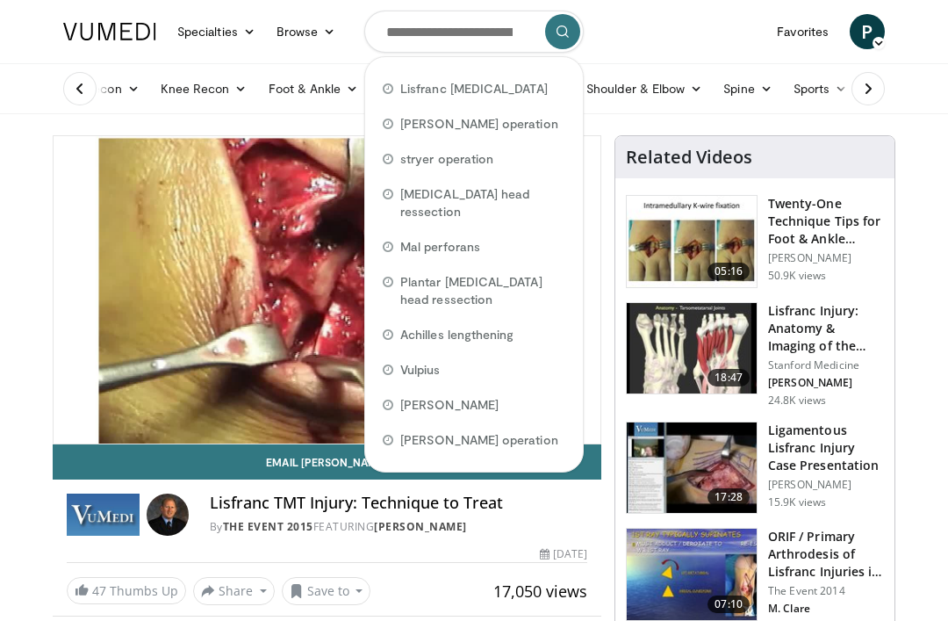
click at [429, 100] on div "Lisfranc arthrodesis" at bounding box center [474, 88] width 204 height 35
type input "**********"
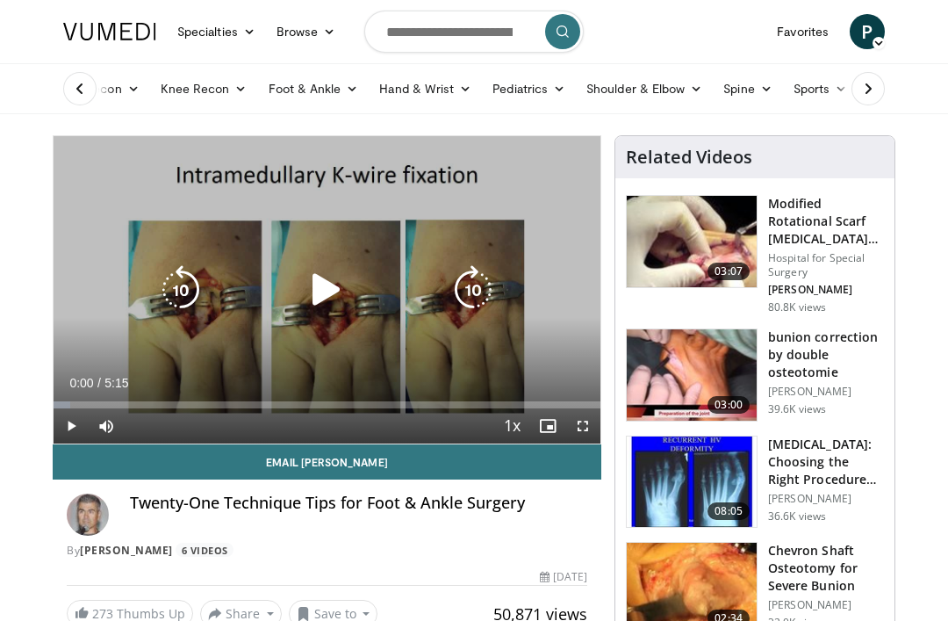
click at [471, 293] on icon "Video Player" at bounding box center [473, 289] width 49 height 49
click at [330, 293] on icon "Video Player" at bounding box center [326, 289] width 49 height 49
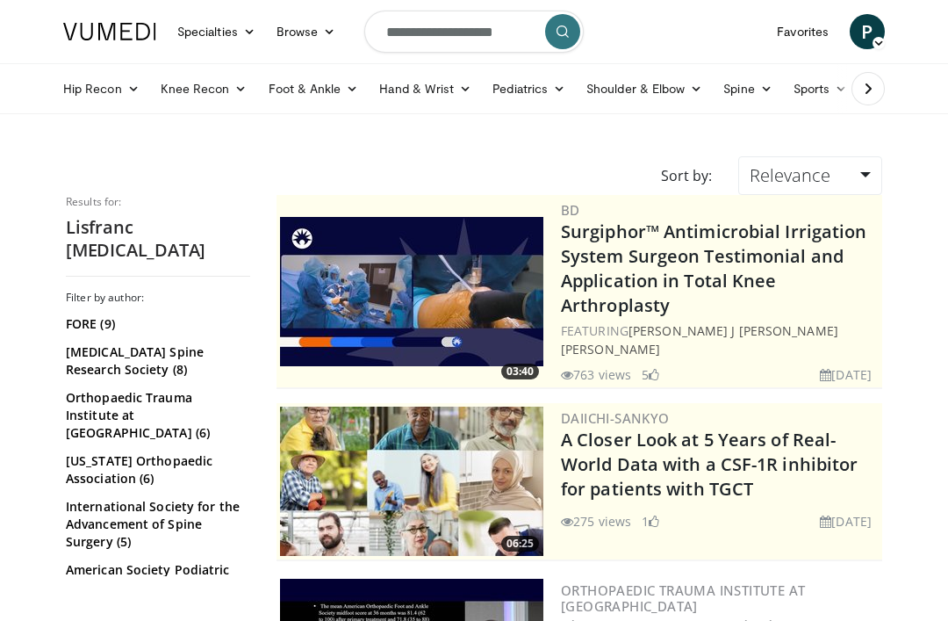
click at [843, 186] on link "Relevance" at bounding box center [810, 175] width 144 height 39
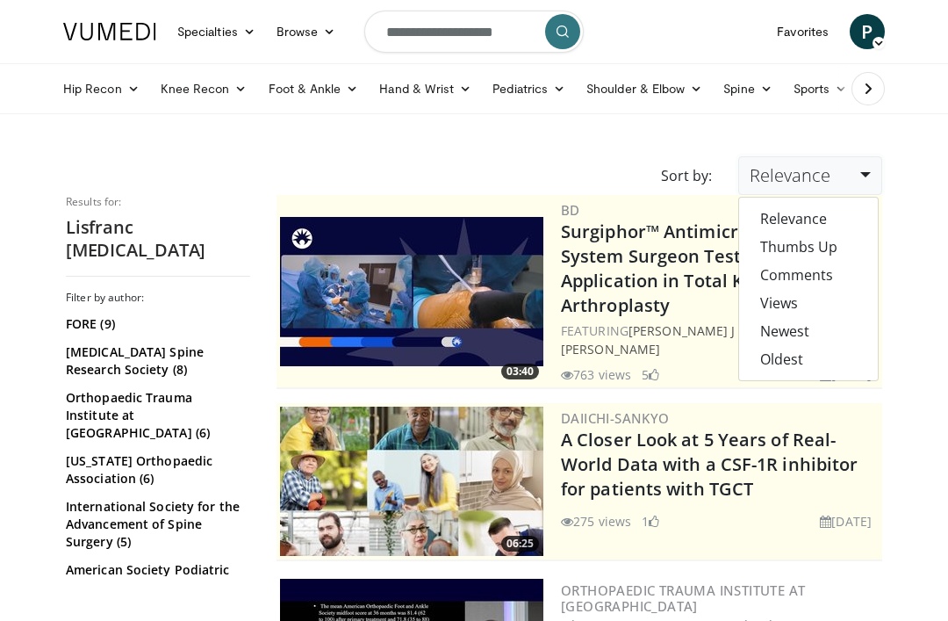
click at [817, 306] on link "Views" at bounding box center [808, 303] width 139 height 28
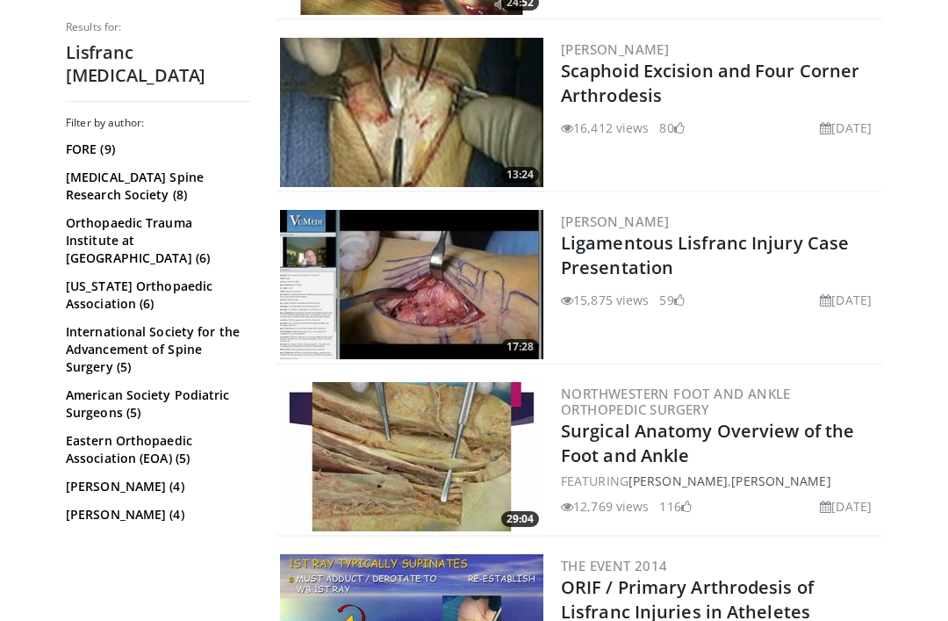
scroll to position [1057, 0]
click at [841, 231] on link "Ligamentous Lisfranc Injury Case Presentation" at bounding box center [705, 255] width 288 height 48
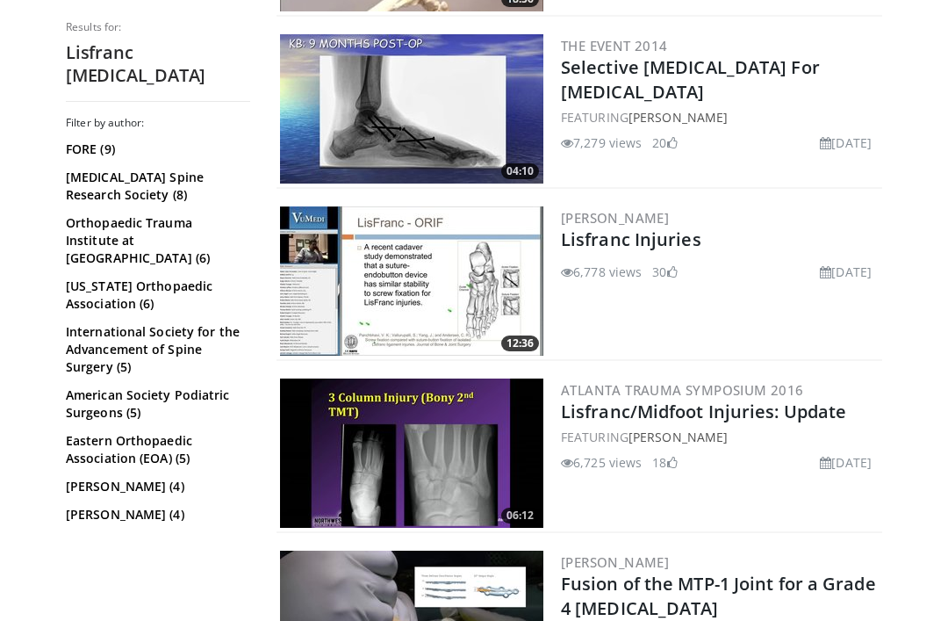
scroll to position [2447, 0]
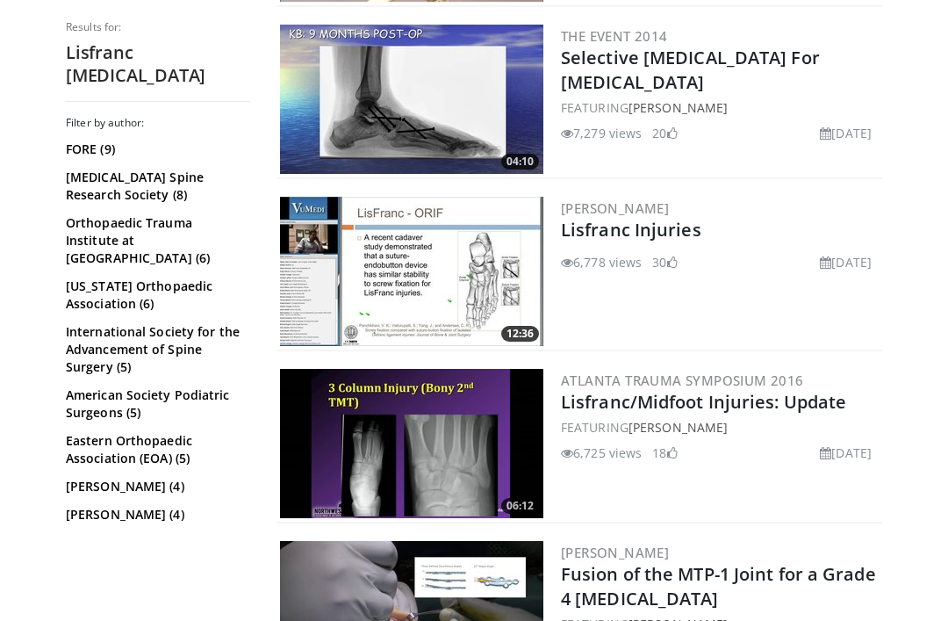
click at [681, 221] on link "Lisfranc Injuries" at bounding box center [631, 230] width 140 height 24
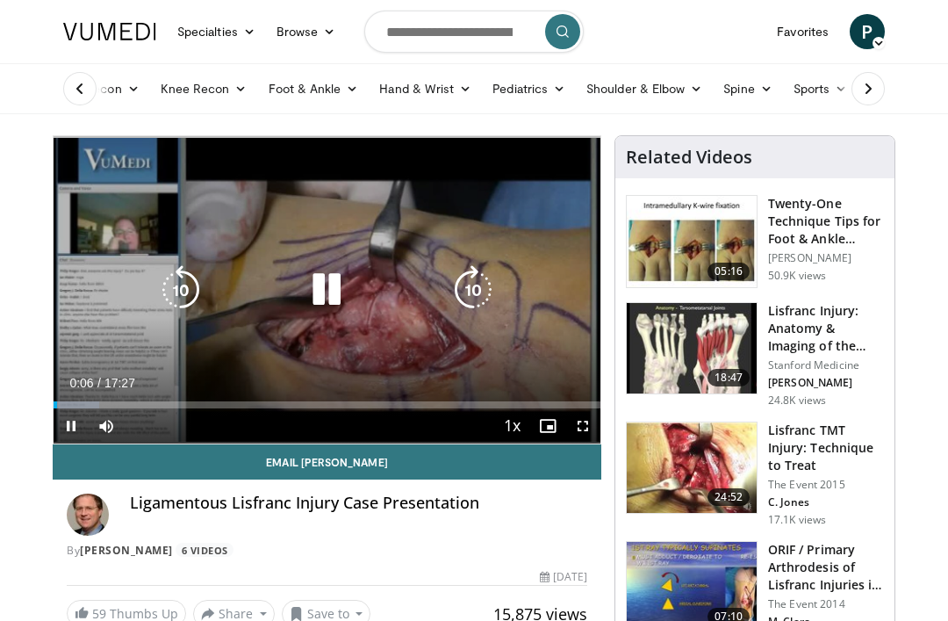
click at [481, 279] on icon "Video Player" at bounding box center [473, 289] width 49 height 49
click at [478, 281] on icon "Video Player" at bounding box center [473, 289] width 49 height 49
click at [478, 278] on icon "Video Player" at bounding box center [473, 289] width 49 height 49
click at [484, 282] on icon "Video Player" at bounding box center [473, 289] width 49 height 49
click at [486, 293] on icon "Video Player" at bounding box center [473, 289] width 49 height 49
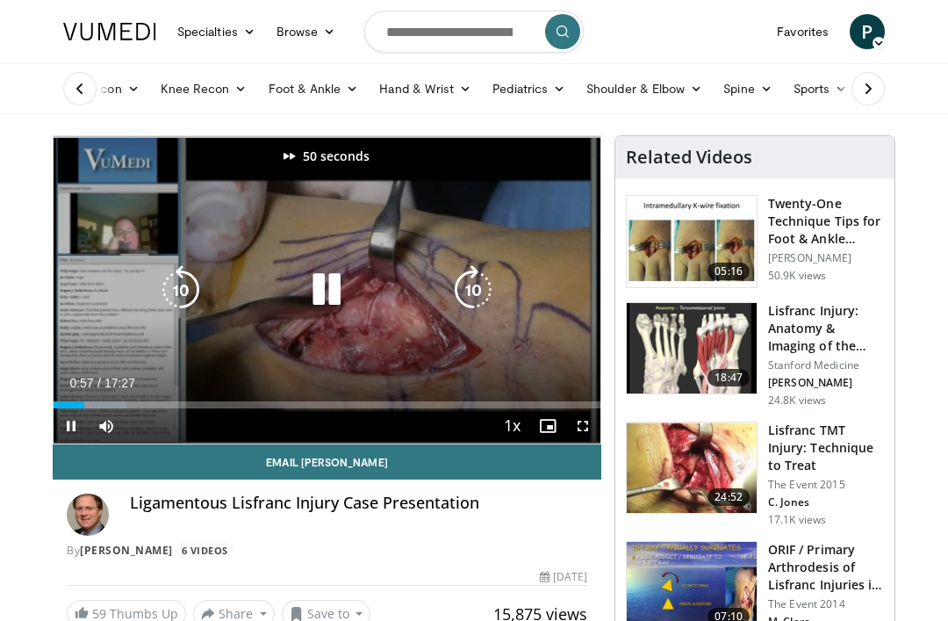
click at [497, 290] on icon "Video Player" at bounding box center [473, 289] width 49 height 49
click at [502, 287] on div "60 seconds Tap to unmute" at bounding box center [327, 289] width 547 height 307
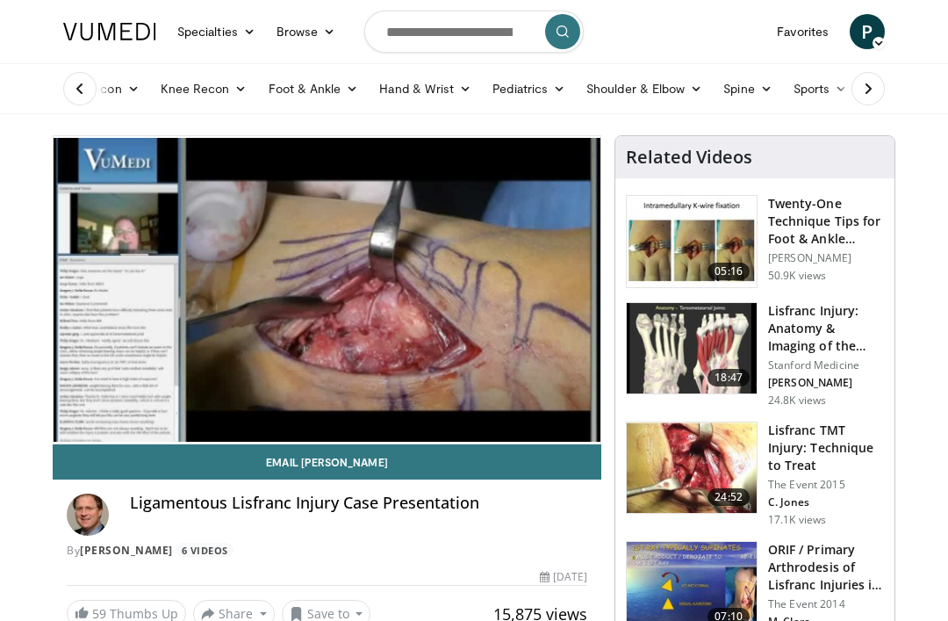
click at [503, 287] on div "60 seconds Tap to unmute" at bounding box center [327, 289] width 547 height 307
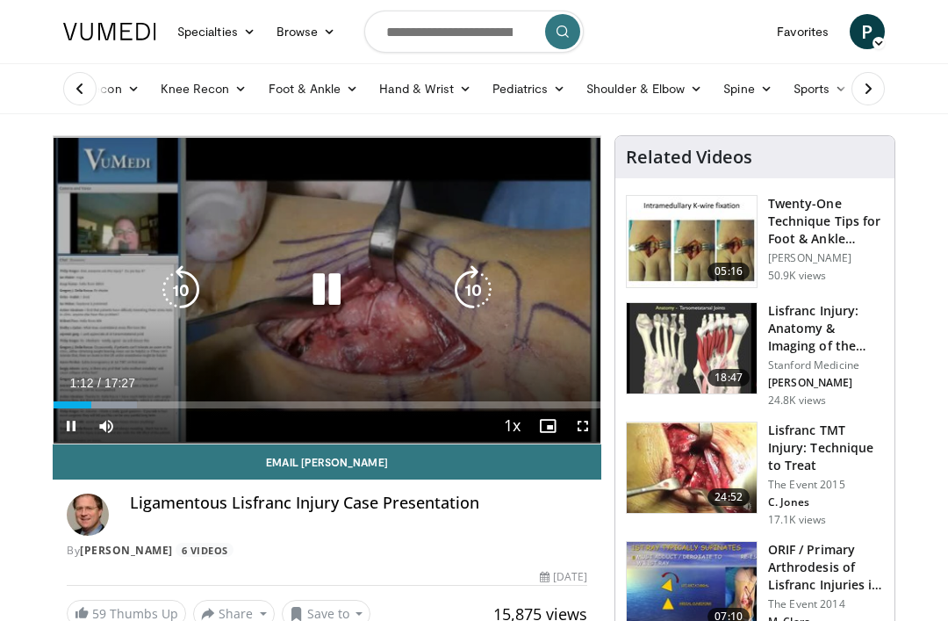
click at [498, 267] on icon "Video Player" at bounding box center [473, 289] width 49 height 49
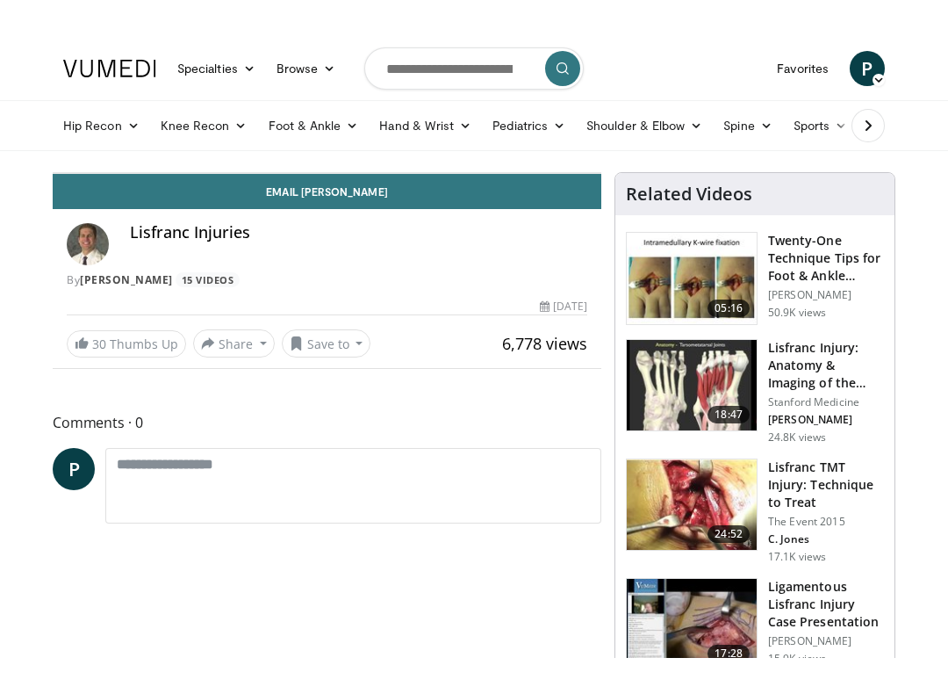
scroll to position [18, 0]
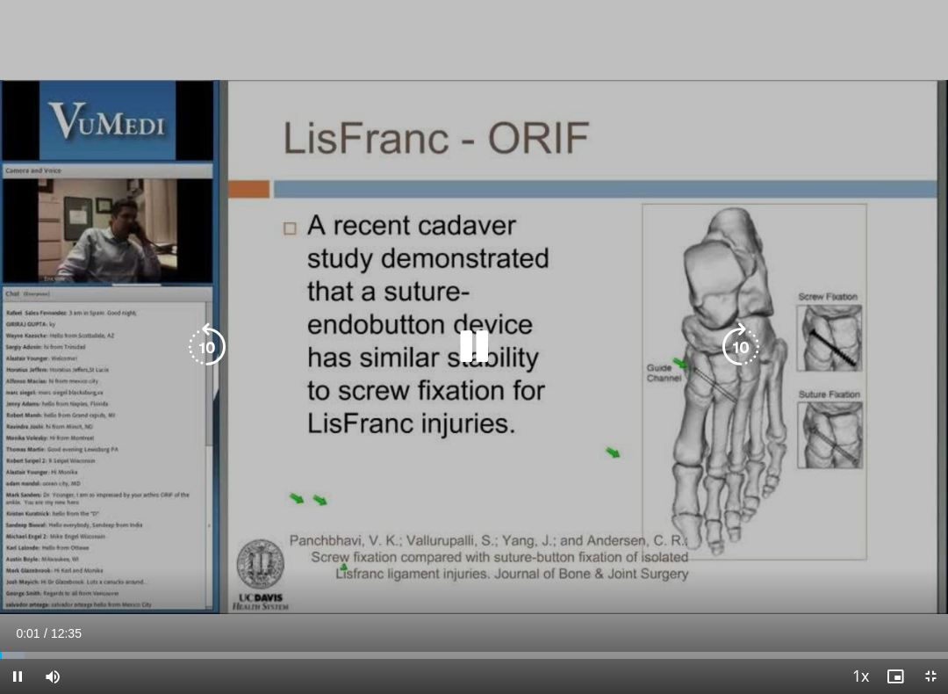
click at [860, 306] on div "10 seconds Tap to unmute" at bounding box center [474, 347] width 948 height 694
click at [745, 342] on icon "Video Player" at bounding box center [740, 346] width 49 height 49
click at [752, 349] on icon "Video Player" at bounding box center [740, 346] width 49 height 49
click at [752, 340] on icon "Video Player" at bounding box center [740, 346] width 49 height 49
click at [743, 356] on icon "Video Player" at bounding box center [740, 346] width 49 height 49
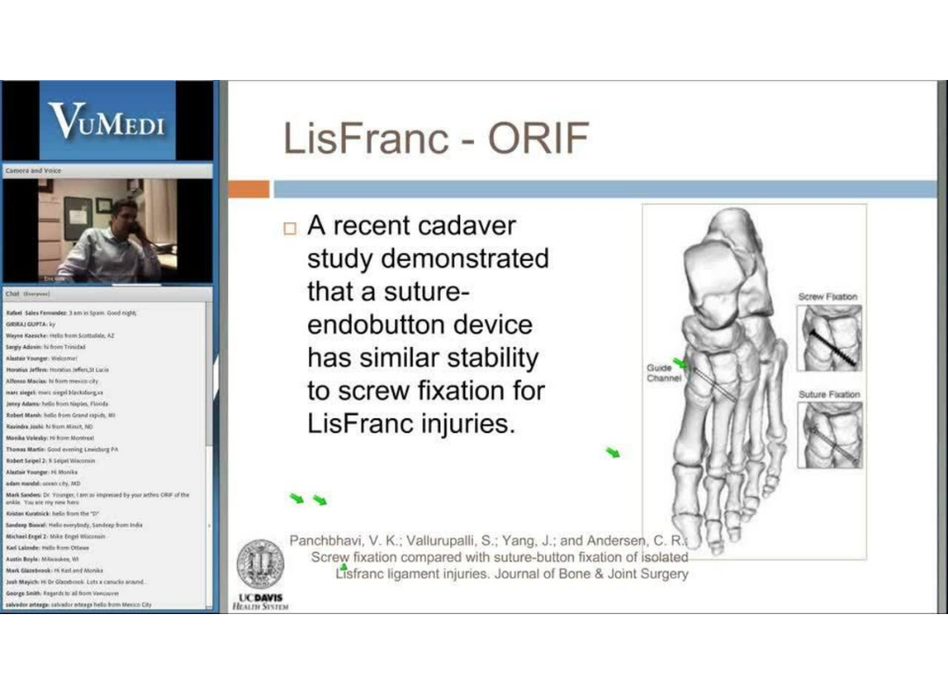
click at [766, 297] on div "10 seconds Tap to unmute" at bounding box center [474, 347] width 948 height 694
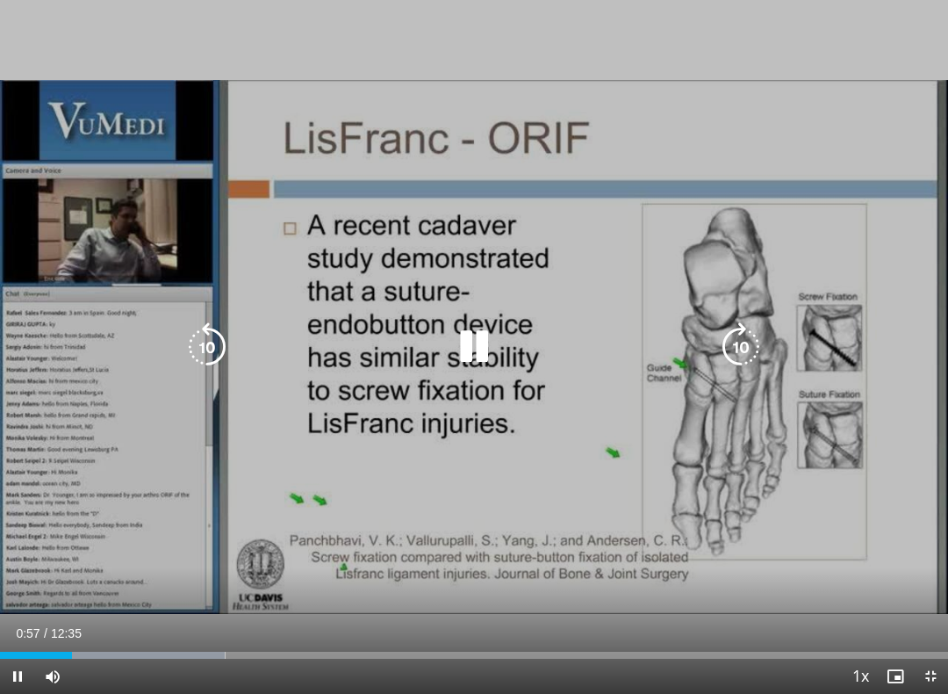
click at [765, 356] on icon "Video Player" at bounding box center [740, 346] width 49 height 49
click at [784, 298] on div "10 seconds Tap to unmute" at bounding box center [474, 347] width 948 height 694
click at [759, 342] on icon "Video Player" at bounding box center [740, 346] width 49 height 49
click at [743, 348] on icon "Video Player" at bounding box center [740, 346] width 49 height 49
click at [746, 349] on icon "Video Player" at bounding box center [740, 346] width 49 height 49
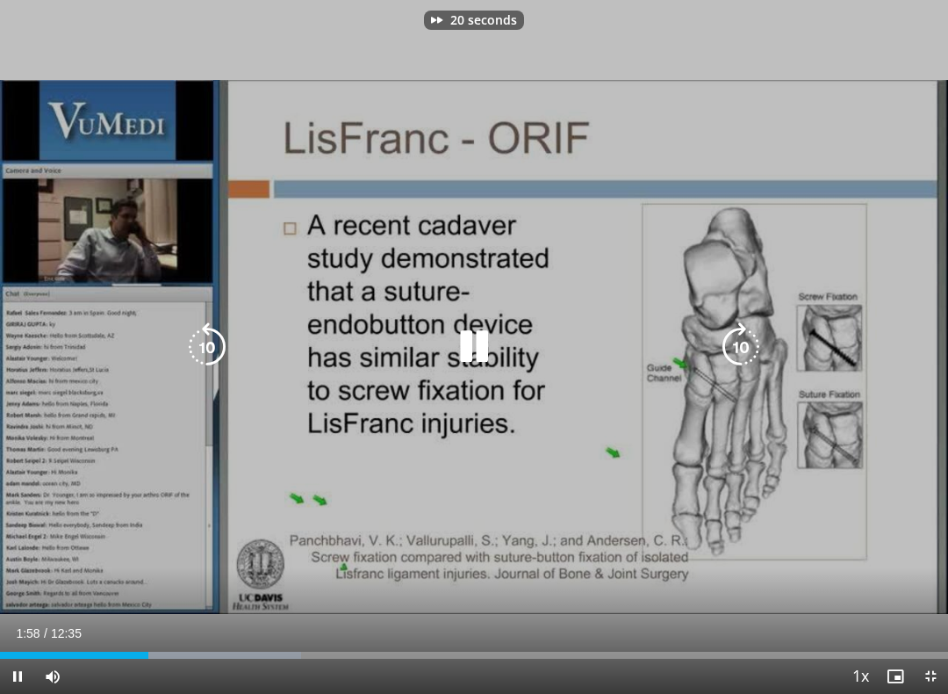
click at [745, 346] on icon "Video Player" at bounding box center [740, 346] width 49 height 49
click at [745, 347] on icon "Video Player" at bounding box center [740, 346] width 49 height 49
click at [750, 348] on icon "Video Player" at bounding box center [740, 346] width 49 height 49
click at [758, 339] on icon "Video Player" at bounding box center [740, 346] width 49 height 49
click at [748, 348] on icon "Video Player" at bounding box center [740, 346] width 49 height 49
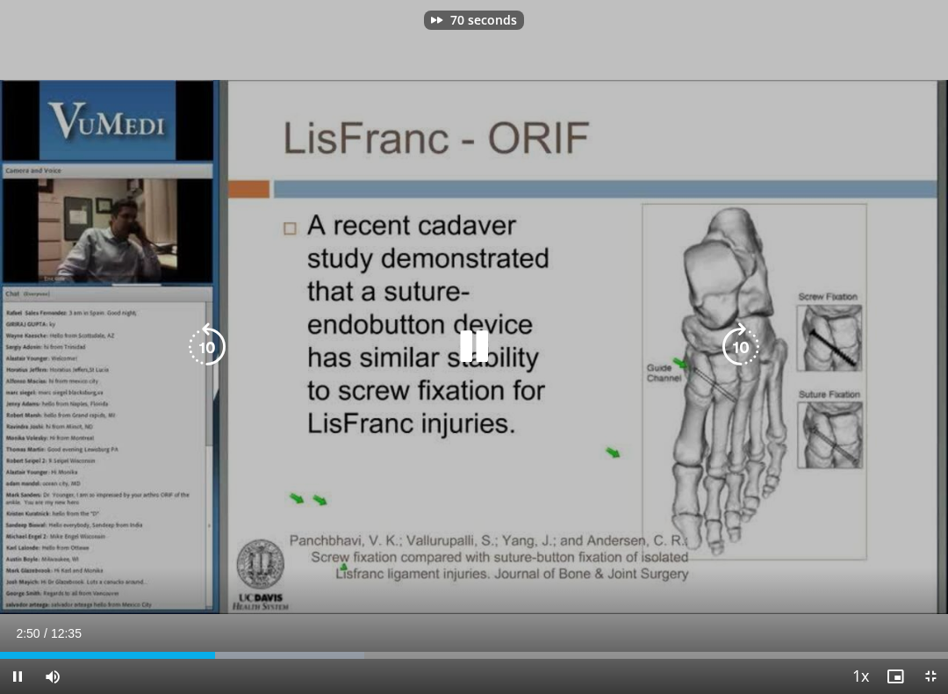
click at [758, 342] on icon "Video Player" at bounding box center [740, 346] width 49 height 49
click at [750, 344] on icon "Video Player" at bounding box center [740, 346] width 49 height 49
click at [747, 347] on icon "Video Player" at bounding box center [740, 346] width 49 height 49
click at [737, 361] on icon "Video Player" at bounding box center [740, 346] width 49 height 49
click at [753, 350] on icon "Video Player" at bounding box center [740, 346] width 49 height 49
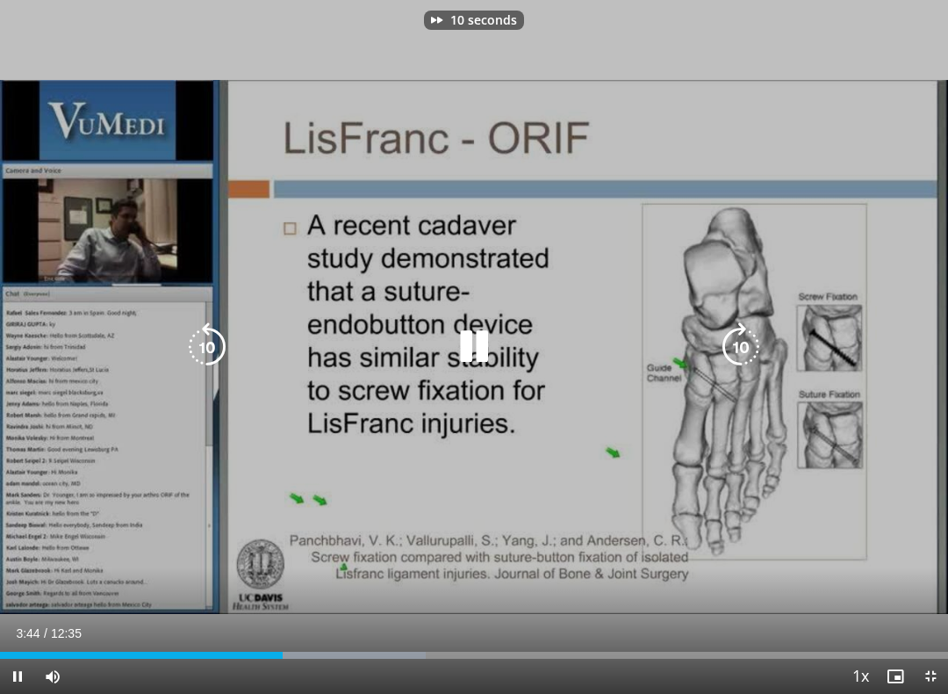
click at [754, 349] on icon "Video Player" at bounding box center [740, 346] width 49 height 49
click at [755, 352] on icon "Video Player" at bounding box center [740, 346] width 49 height 49
click at [753, 349] on icon "Video Player" at bounding box center [740, 346] width 49 height 49
click at [751, 353] on icon "Video Player" at bounding box center [740, 346] width 49 height 49
click at [762, 348] on icon "Video Player" at bounding box center [740, 346] width 49 height 49
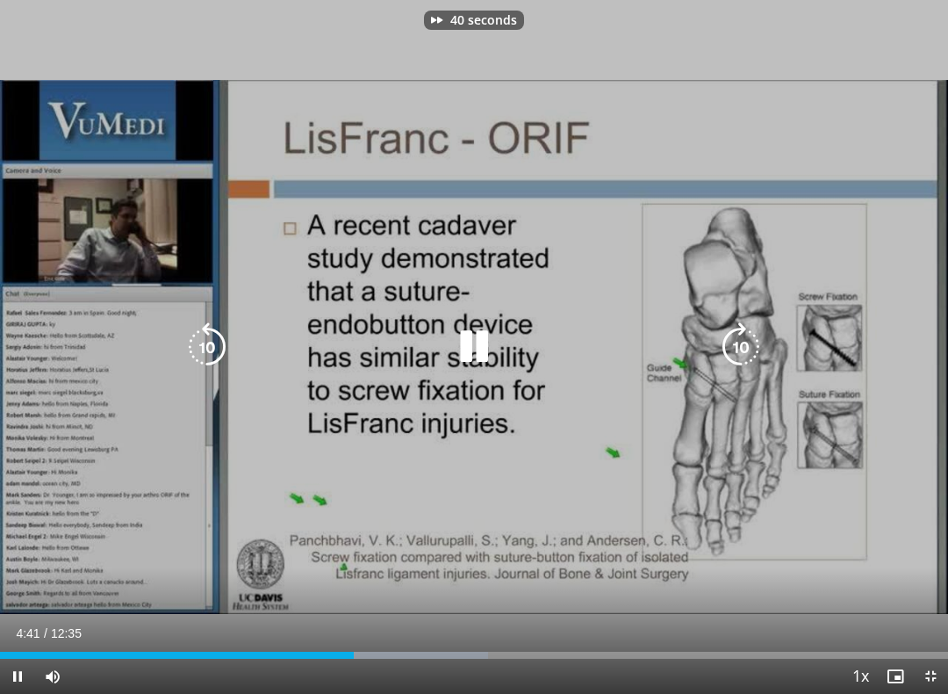
click at [778, 343] on div "40 seconds Tap to unmute" at bounding box center [474, 347] width 948 height 694
click at [748, 356] on icon "Video Player" at bounding box center [740, 346] width 49 height 49
click at [765, 346] on icon "Video Player" at bounding box center [740, 346] width 49 height 49
click at [747, 352] on icon "Video Player" at bounding box center [740, 346] width 49 height 49
click at [751, 347] on icon "Video Player" at bounding box center [740, 346] width 49 height 49
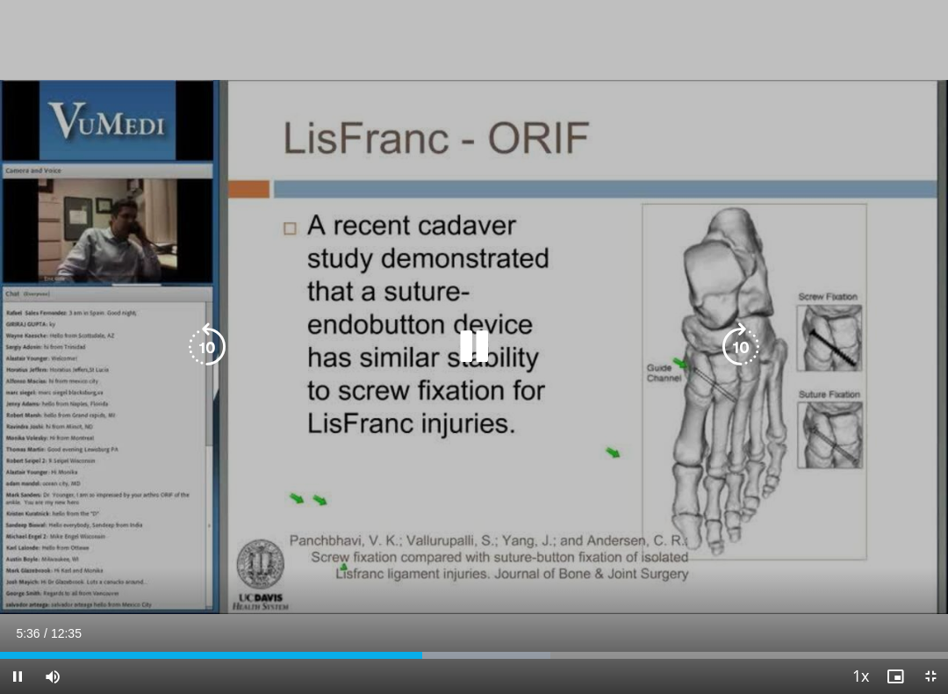
click at [759, 349] on icon "Video Player" at bounding box center [740, 346] width 49 height 49
click at [763, 347] on icon "Video Player" at bounding box center [740, 346] width 49 height 49
click at [765, 346] on icon "Video Player" at bounding box center [740, 346] width 49 height 49
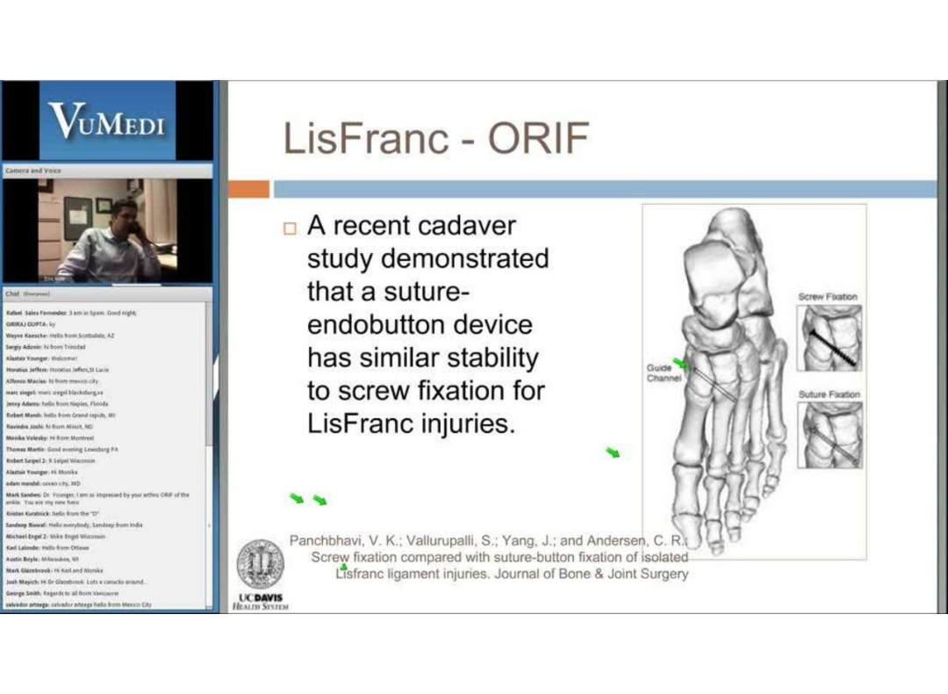
click at [768, 344] on div "10 seconds Tap to unmute" at bounding box center [474, 347] width 948 height 694
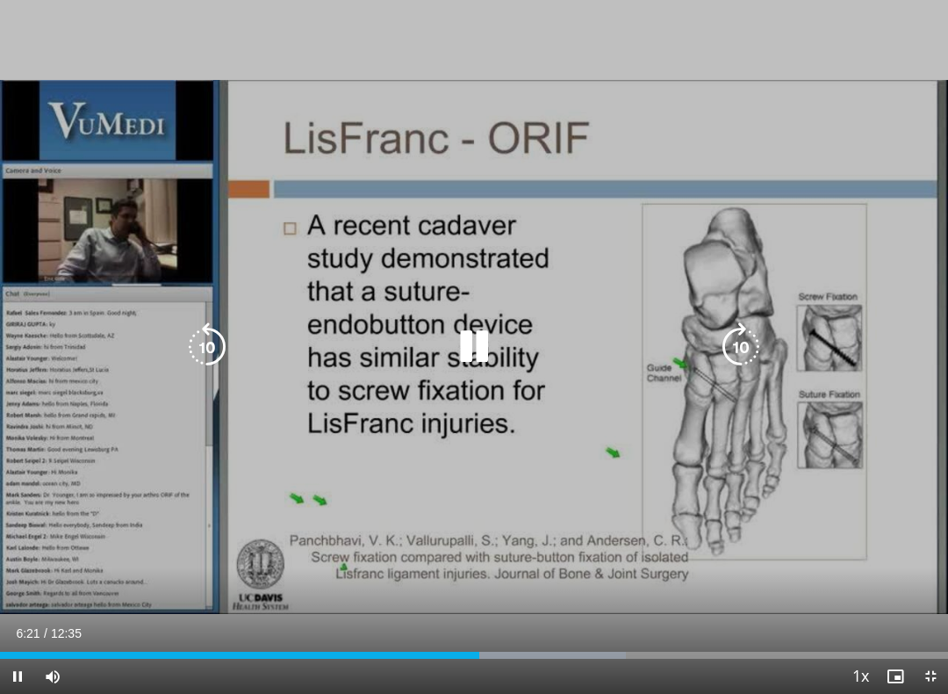
click at [756, 353] on icon "Video Player" at bounding box center [740, 346] width 49 height 49
click at [754, 351] on icon "Video Player" at bounding box center [740, 346] width 49 height 49
click at [764, 349] on icon "Video Player" at bounding box center [740, 346] width 49 height 49
click at [765, 356] on icon "Video Player" at bounding box center [740, 346] width 49 height 49
click at [738, 346] on icon "Video Player" at bounding box center [740, 346] width 49 height 49
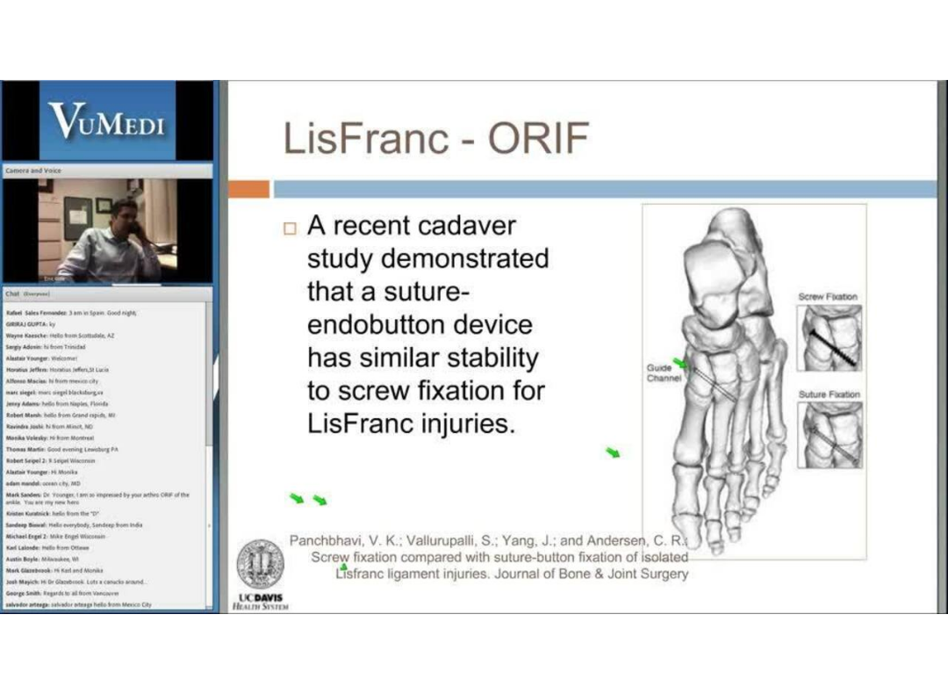
click at [775, 349] on div "30 seconds Tap to unmute" at bounding box center [474, 347] width 948 height 694
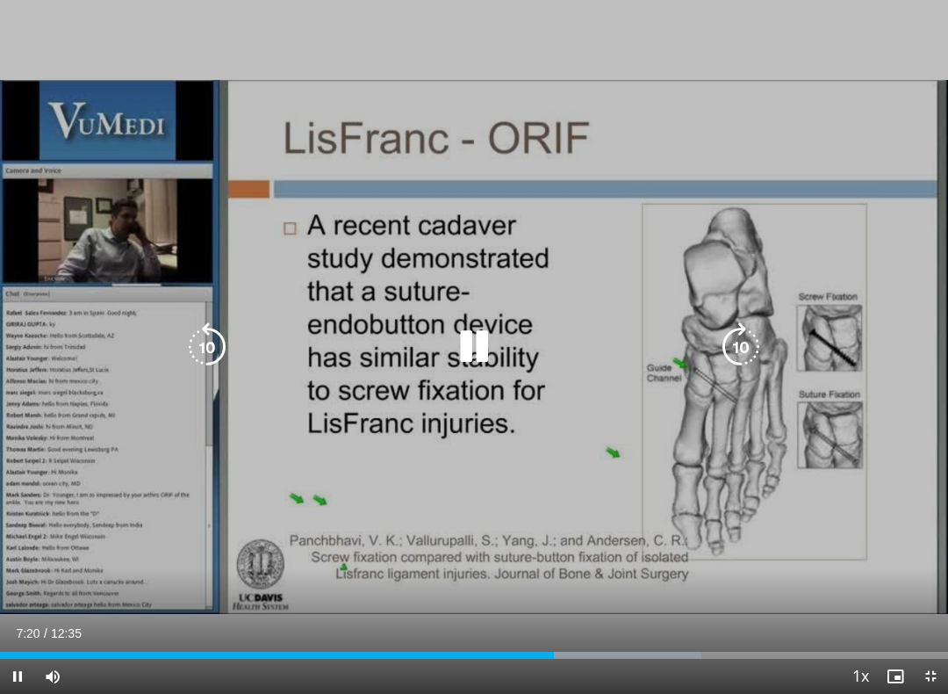
click at [760, 363] on icon "Video Player" at bounding box center [740, 346] width 49 height 49
click at [741, 349] on icon "Video Player" at bounding box center [740, 346] width 49 height 49
click at [754, 327] on icon "Video Player" at bounding box center [740, 346] width 49 height 49
click at [750, 337] on icon "Video Player" at bounding box center [740, 346] width 49 height 49
click at [751, 338] on icon "Video Player" at bounding box center [740, 346] width 49 height 49
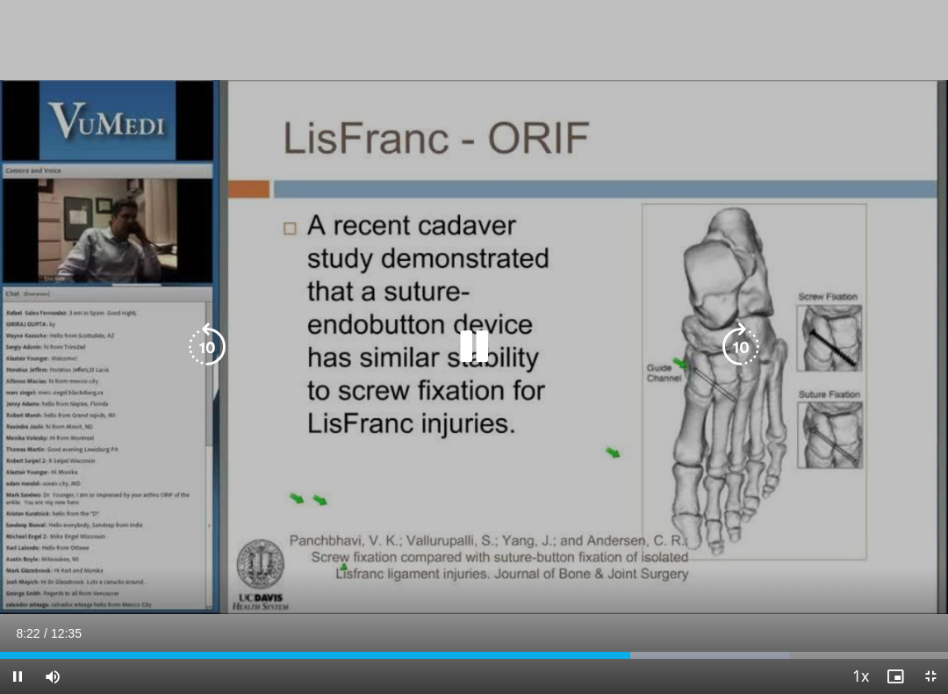
click at [742, 344] on icon "Video Player" at bounding box center [740, 346] width 49 height 49
click at [749, 350] on icon "Video Player" at bounding box center [740, 346] width 49 height 49
click at [741, 356] on icon "Video Player" at bounding box center [740, 346] width 49 height 49
click at [764, 350] on icon "Video Player" at bounding box center [740, 346] width 49 height 49
click at [746, 348] on icon "Video Player" at bounding box center [740, 346] width 49 height 49
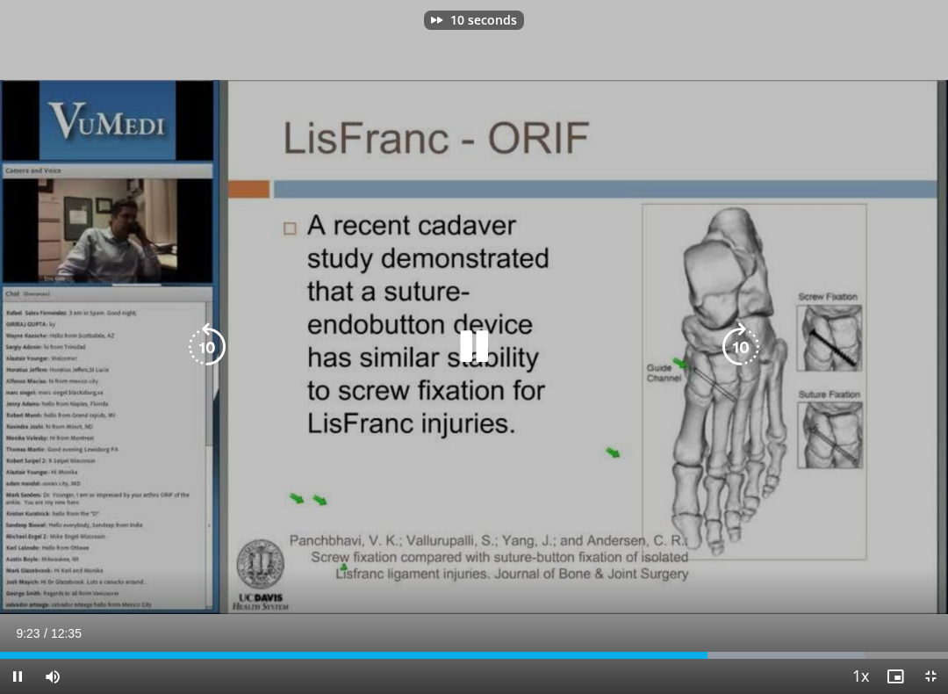
click at [738, 353] on icon "Video Player" at bounding box center [740, 346] width 49 height 49
click at [738, 349] on icon "Video Player" at bounding box center [740, 346] width 49 height 49
click at [743, 352] on icon "Video Player" at bounding box center [740, 346] width 49 height 49
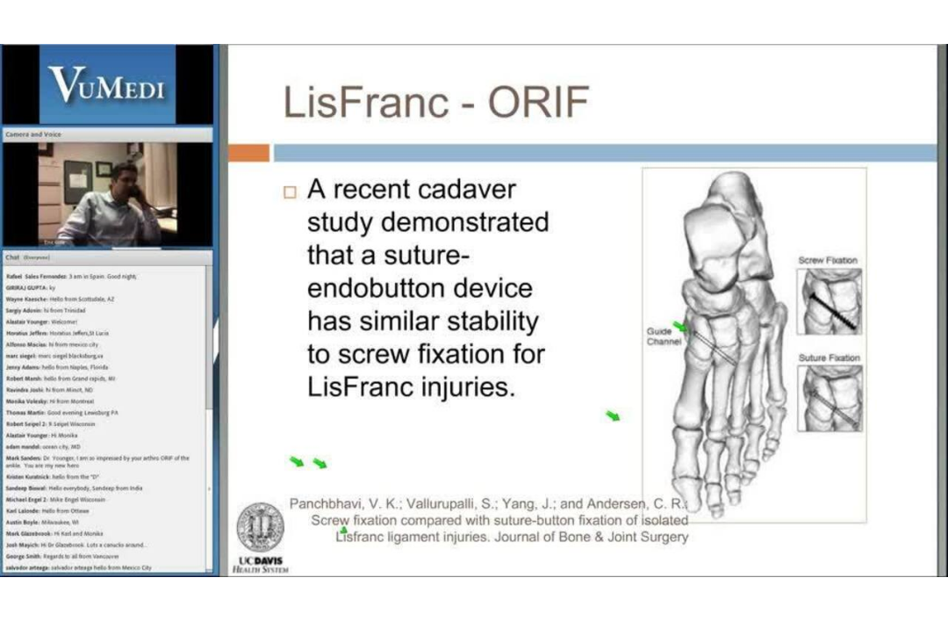
scroll to position [6, 0]
